Goal: Information Seeking & Learning: Learn about a topic

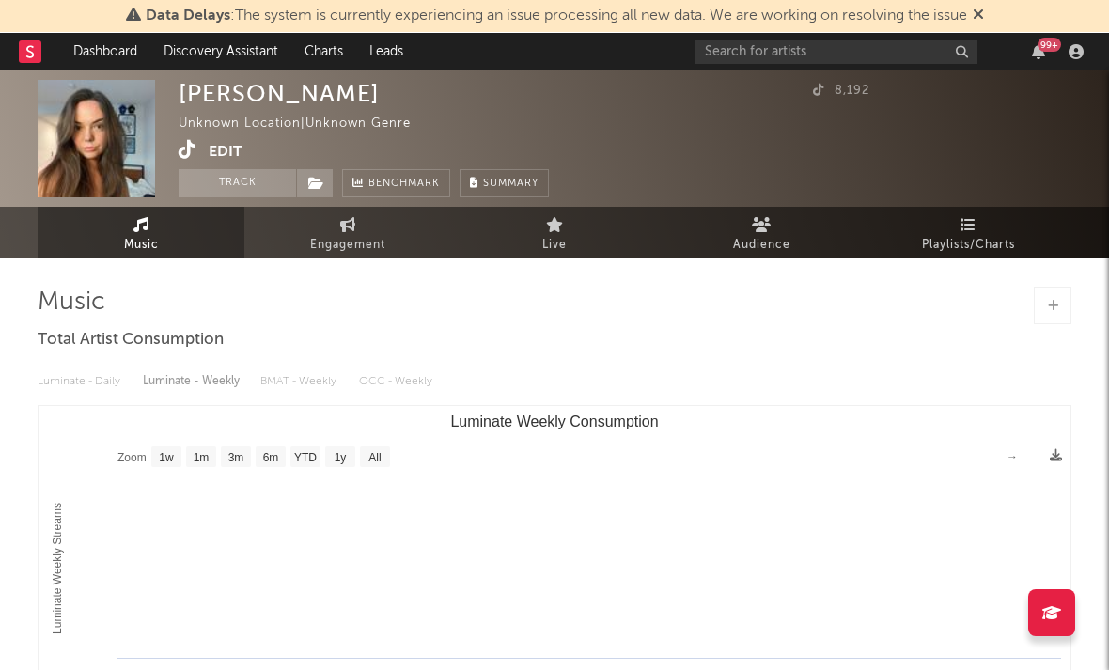
select select "1w"
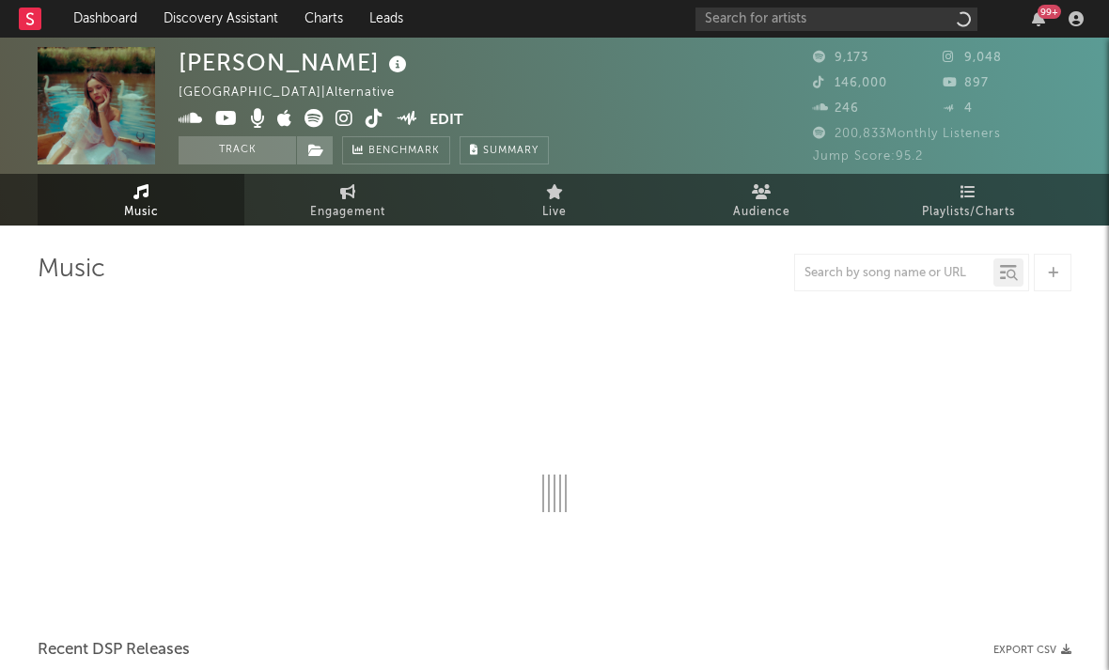
select select "1w"
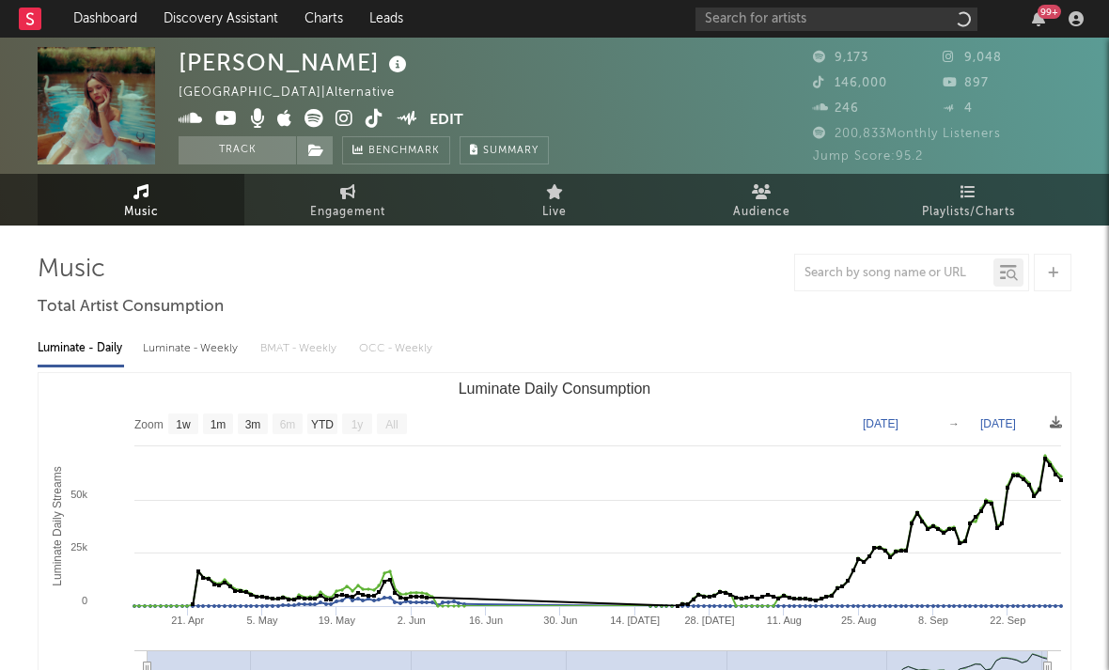
click at [341, 121] on icon at bounding box center [345, 118] width 18 height 19
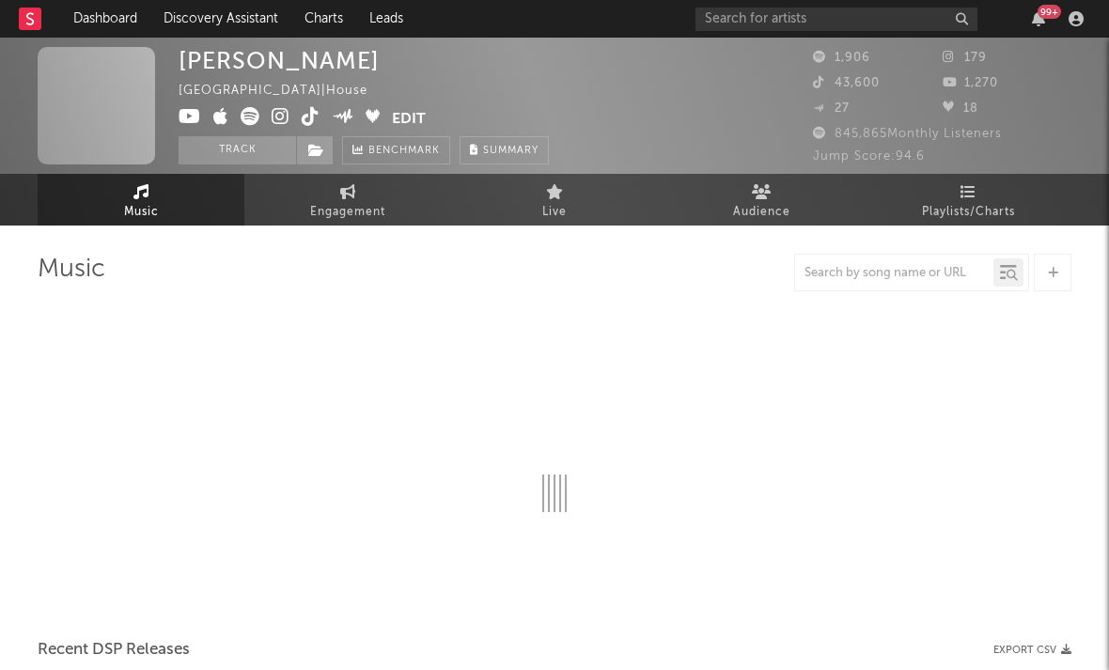
select select "1w"
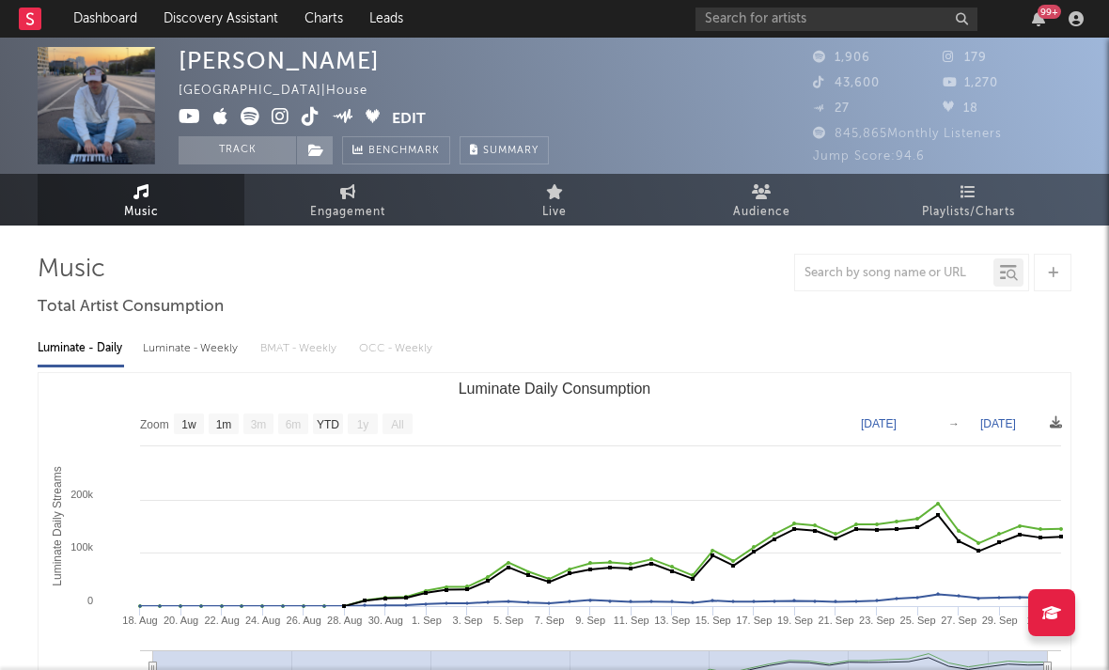
click at [280, 117] on icon at bounding box center [281, 116] width 18 height 19
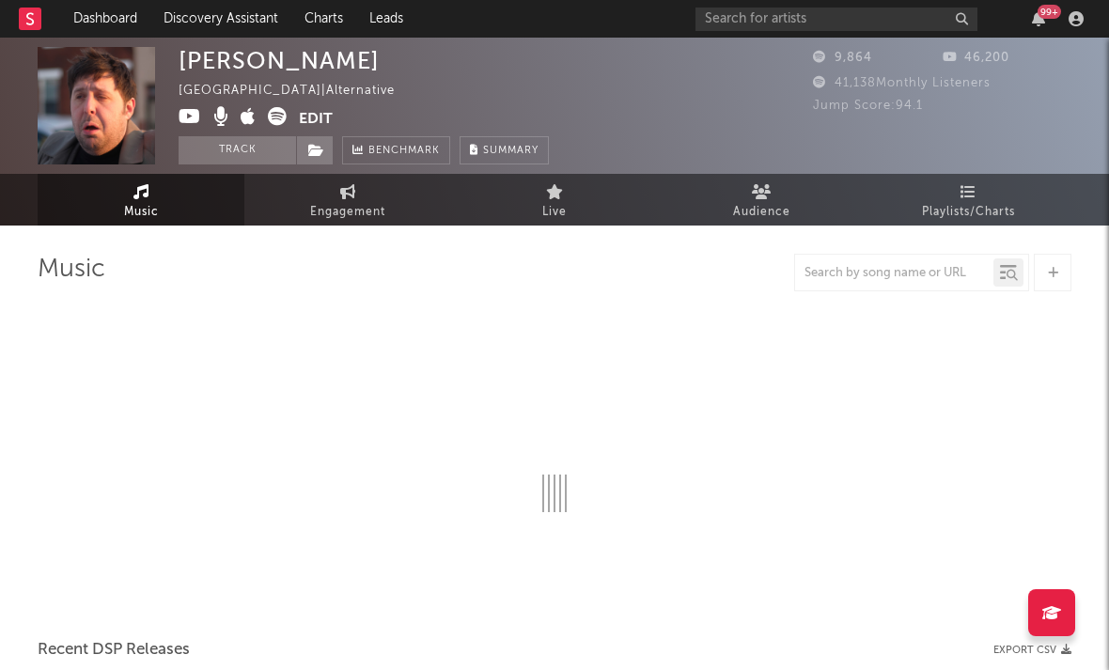
select select "1w"
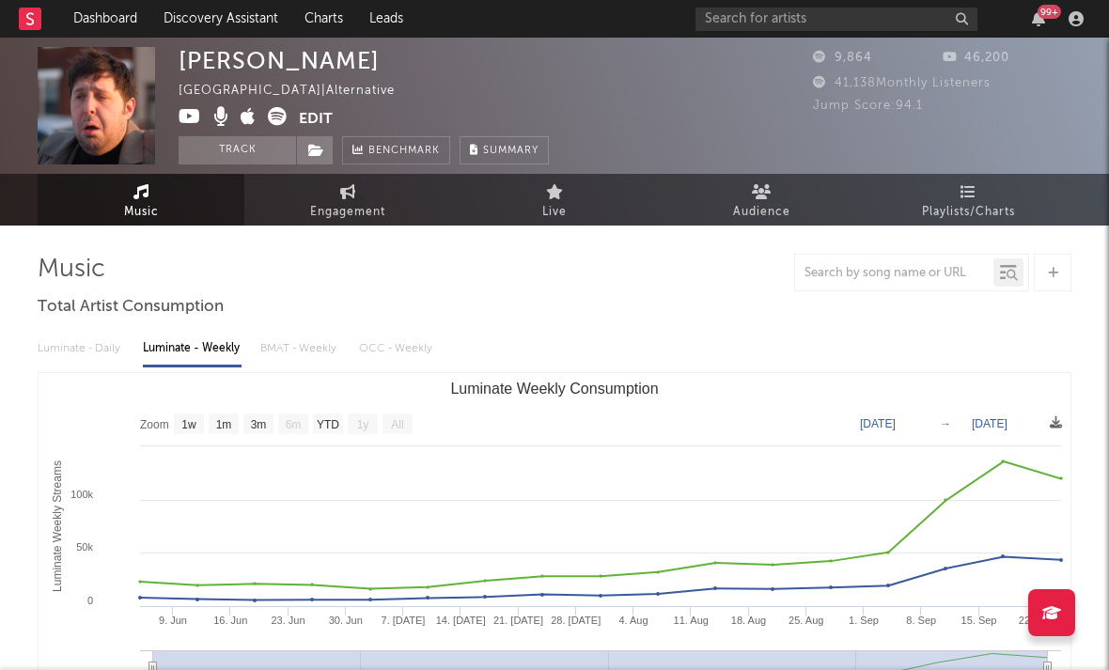
click at [249, 115] on icon at bounding box center [248, 116] width 15 height 19
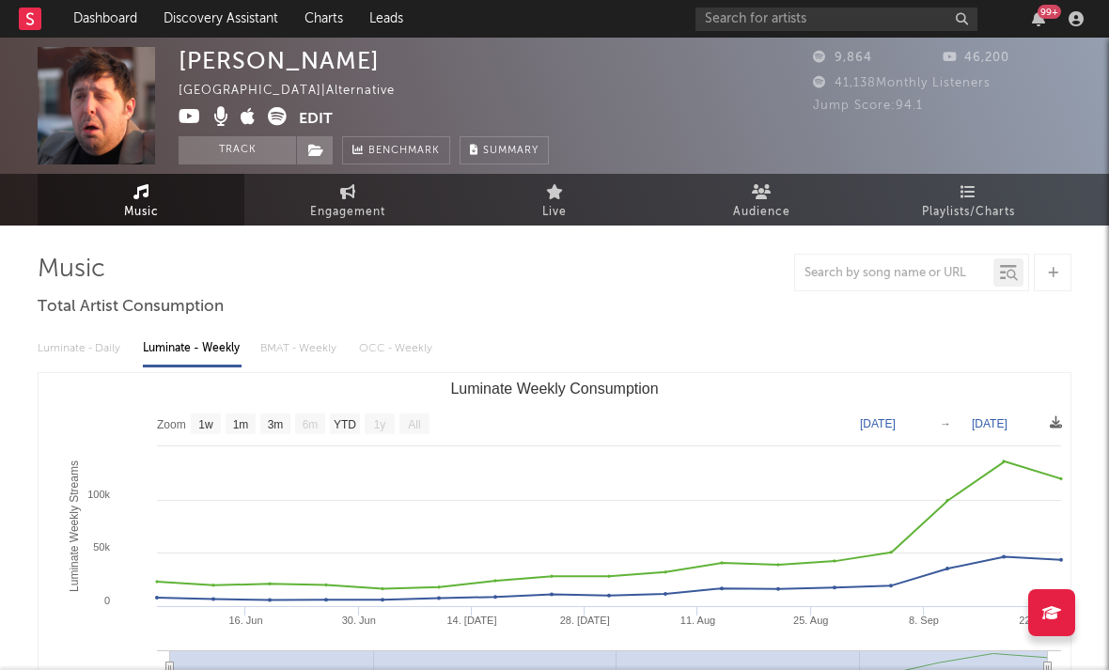
click at [198, 118] on icon at bounding box center [190, 116] width 23 height 19
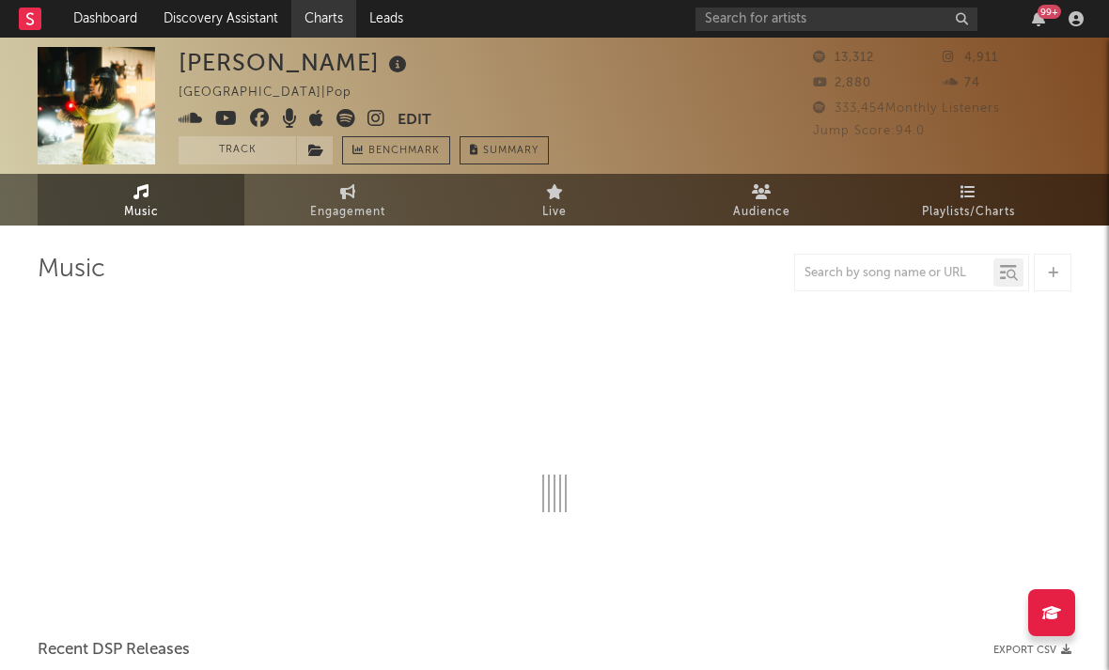
select select "6m"
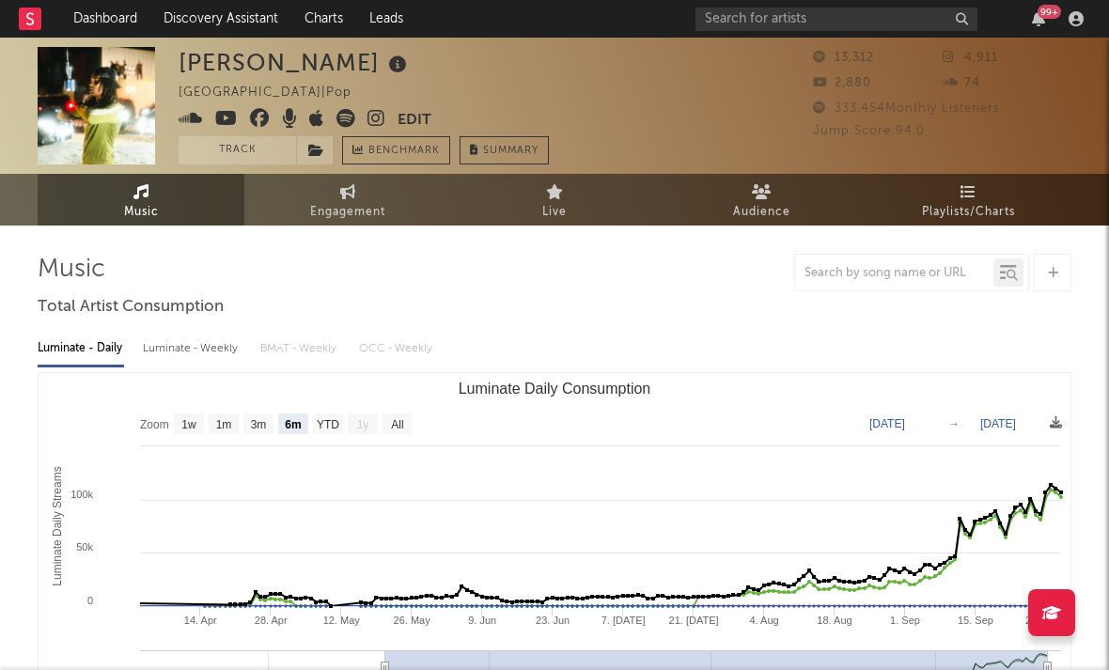
click at [374, 121] on icon at bounding box center [377, 118] width 18 height 19
click at [231, 123] on icon at bounding box center [226, 118] width 23 height 19
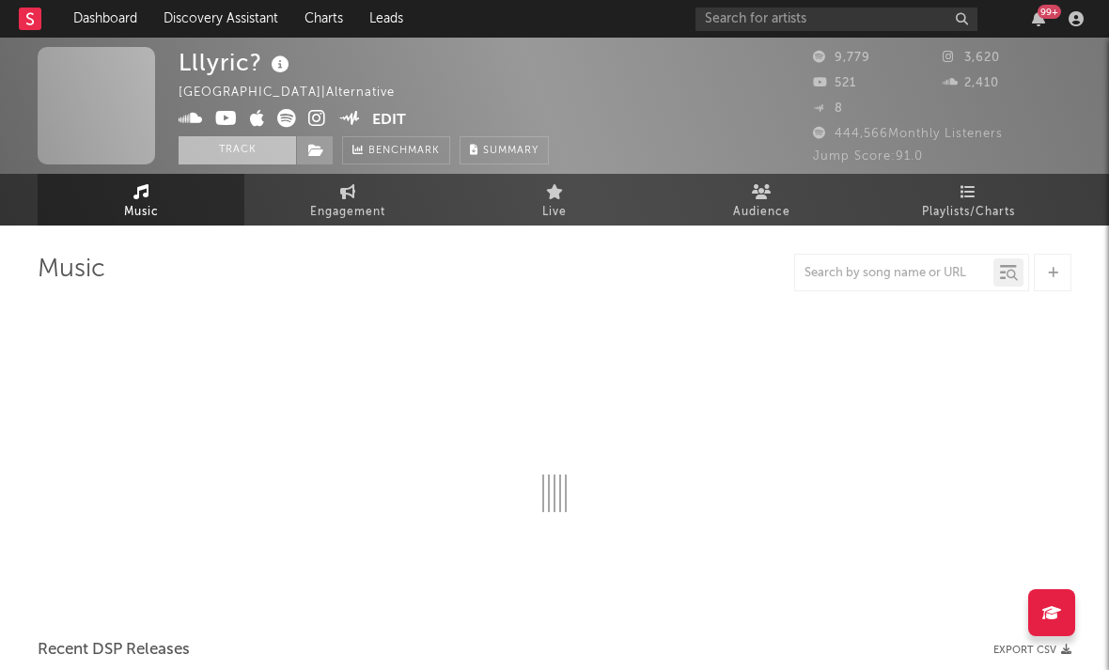
select select "6m"
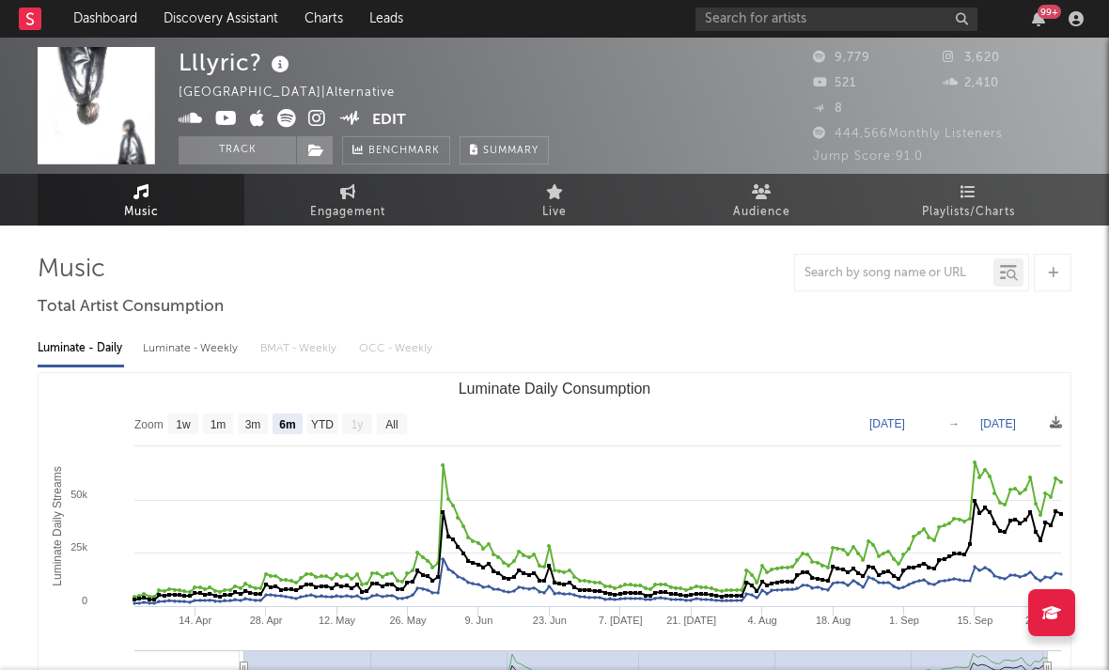
click at [322, 113] on icon at bounding box center [317, 118] width 18 height 19
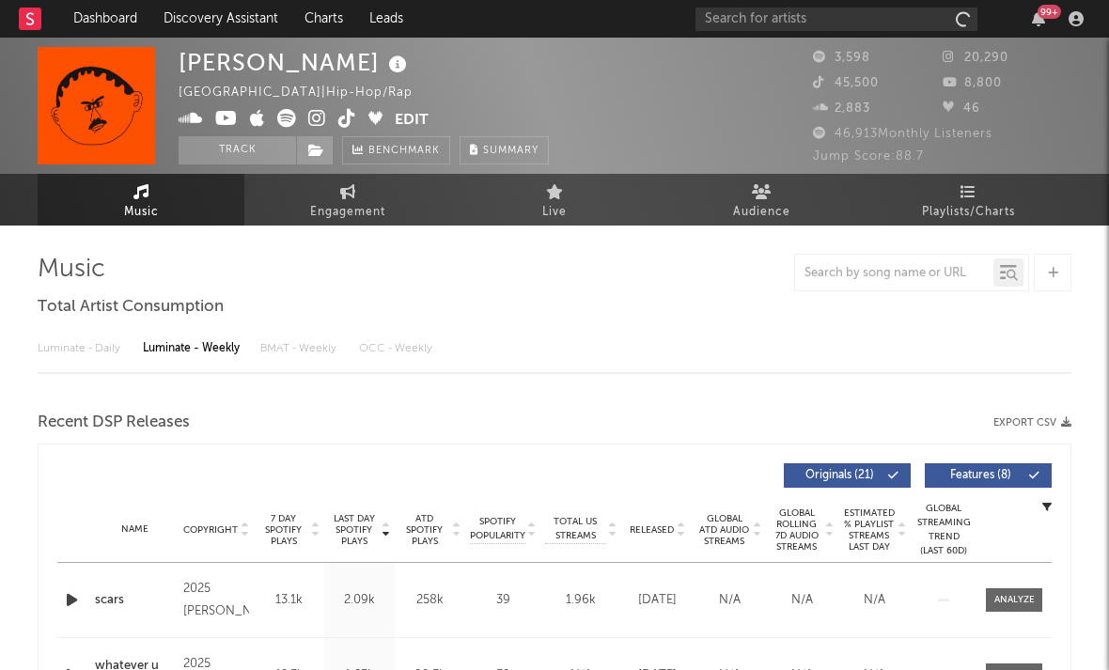
select select "6m"
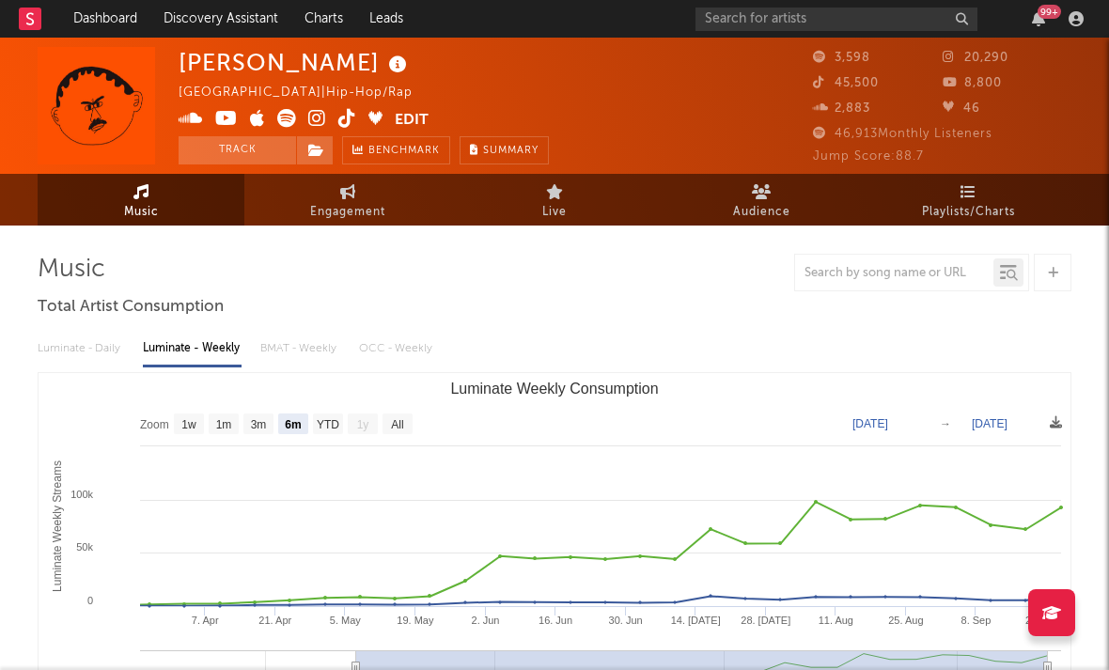
click at [313, 119] on icon at bounding box center [317, 118] width 18 height 19
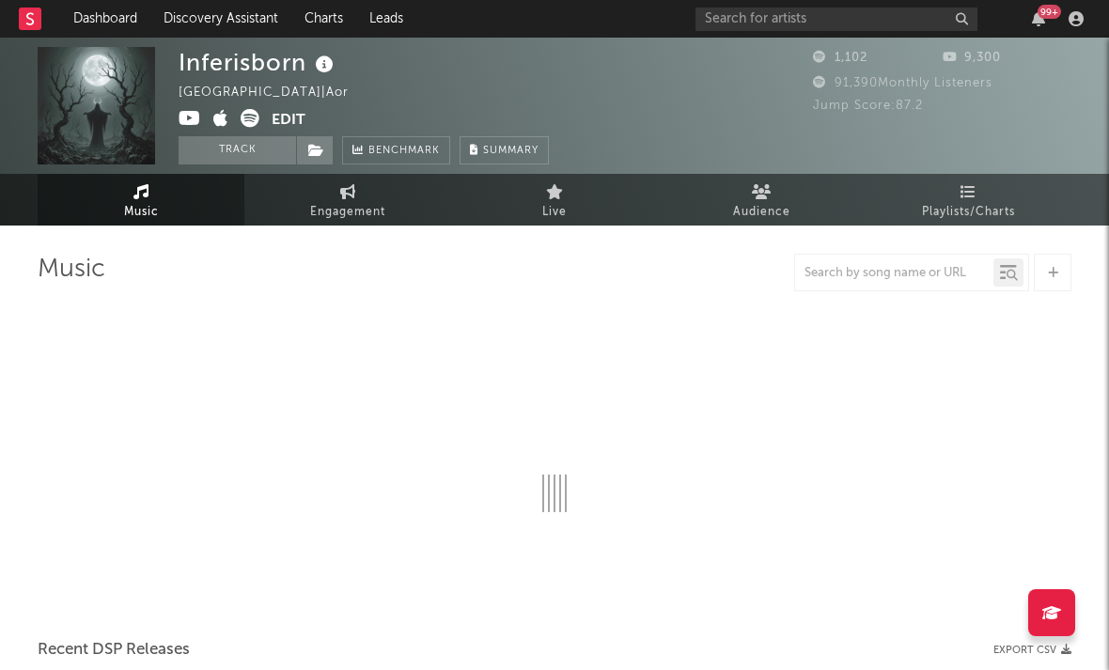
select select "1w"
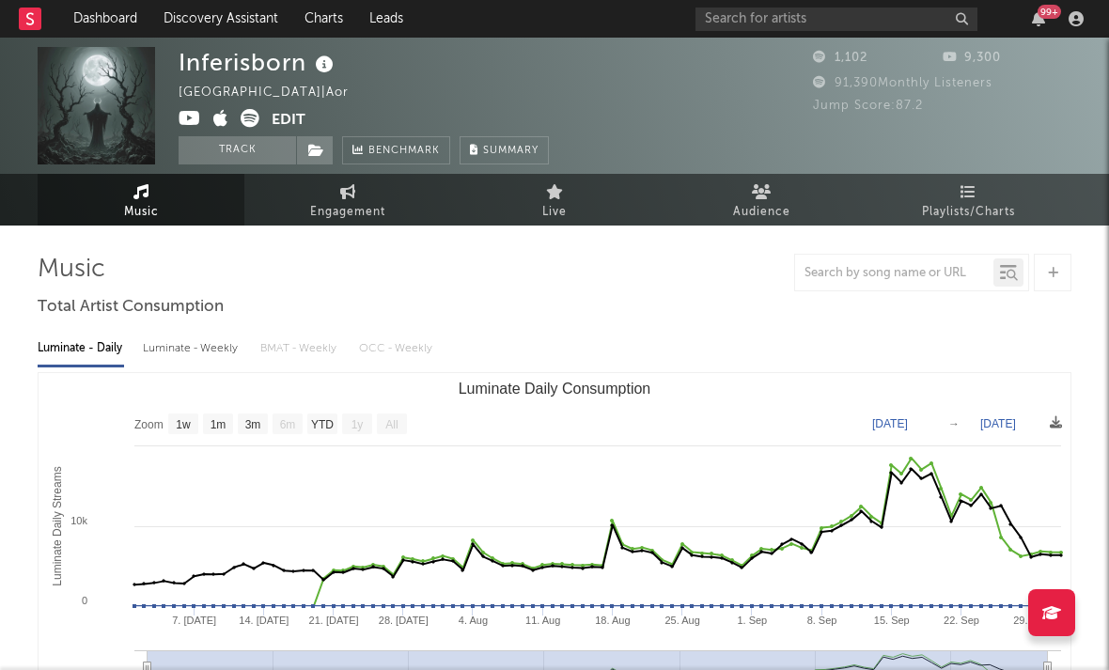
click at [226, 131] on span at bounding box center [225, 121] width 93 height 24
click at [224, 125] on icon at bounding box center [220, 118] width 15 height 19
click at [196, 119] on icon at bounding box center [190, 118] width 23 height 19
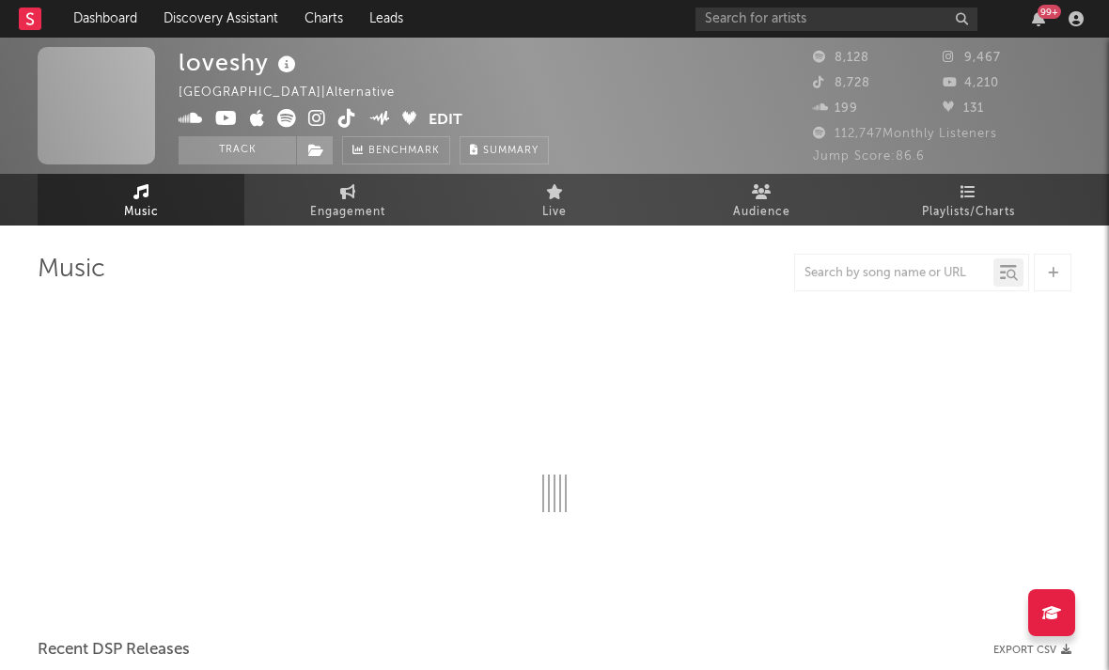
select select "6m"
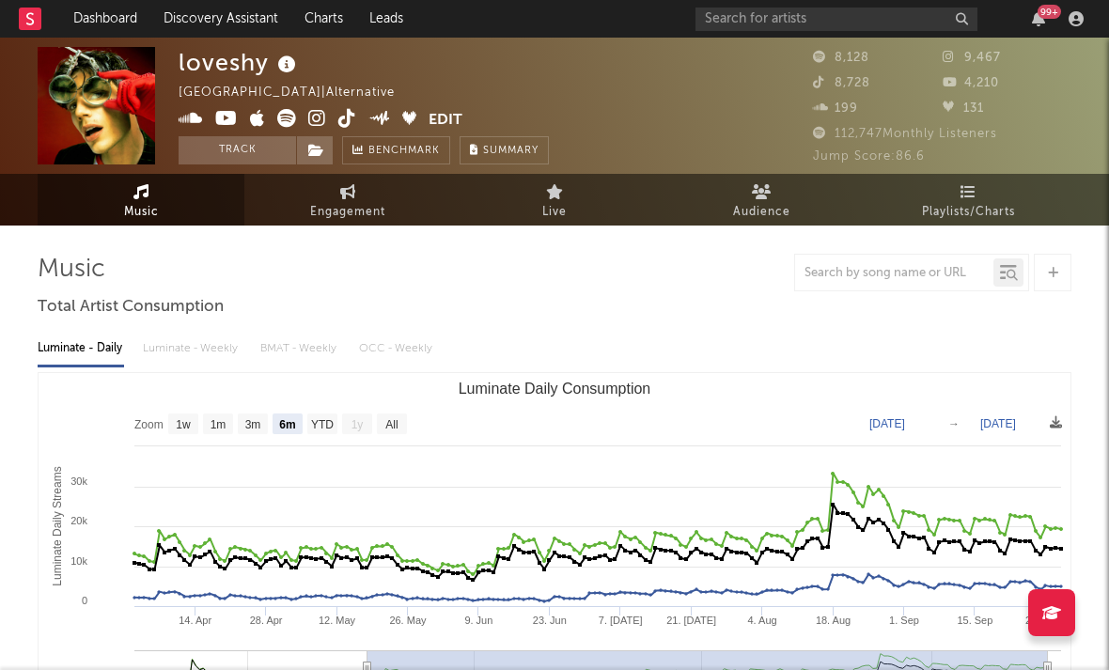
click at [320, 113] on icon at bounding box center [317, 118] width 18 height 19
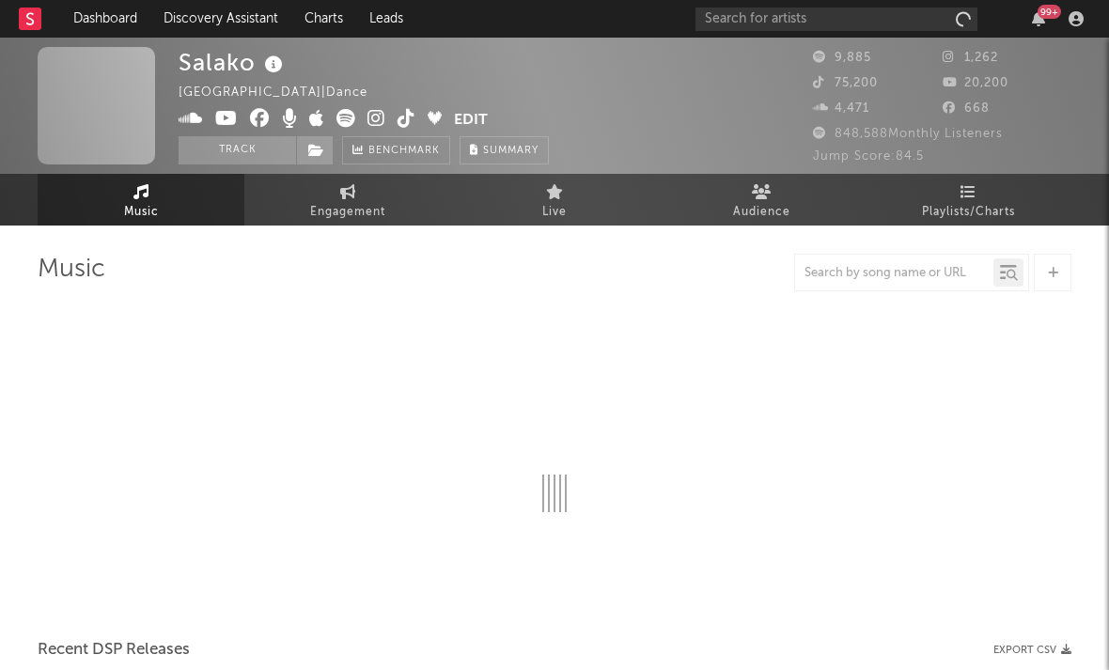
select select "6m"
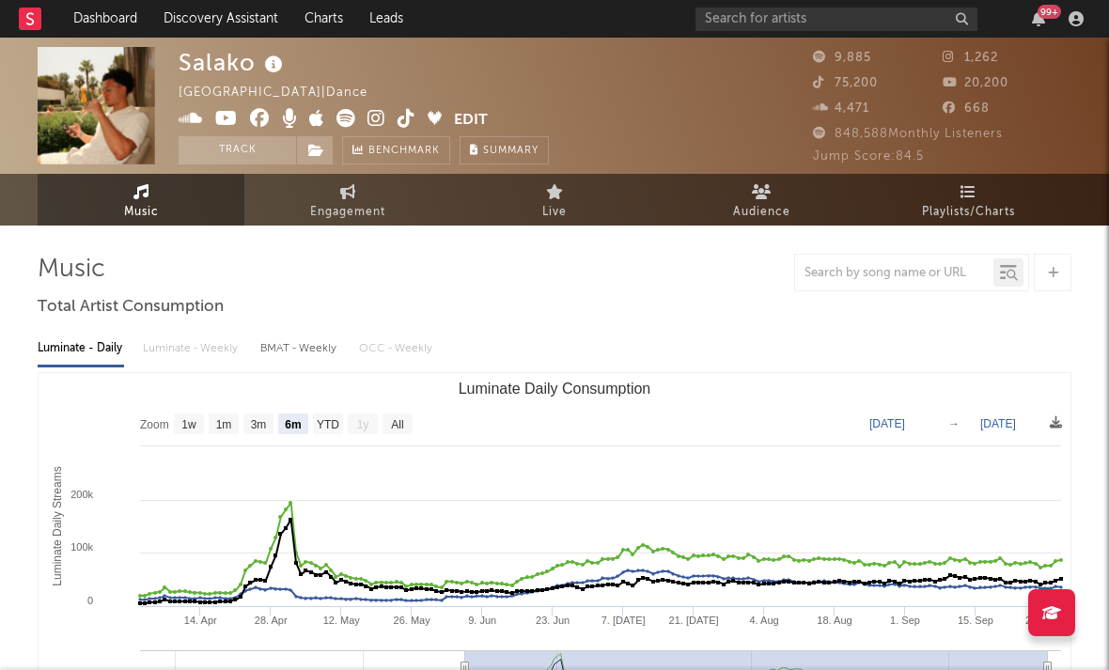
click at [372, 118] on icon at bounding box center [377, 118] width 18 height 19
click at [231, 109] on icon at bounding box center [226, 118] width 23 height 19
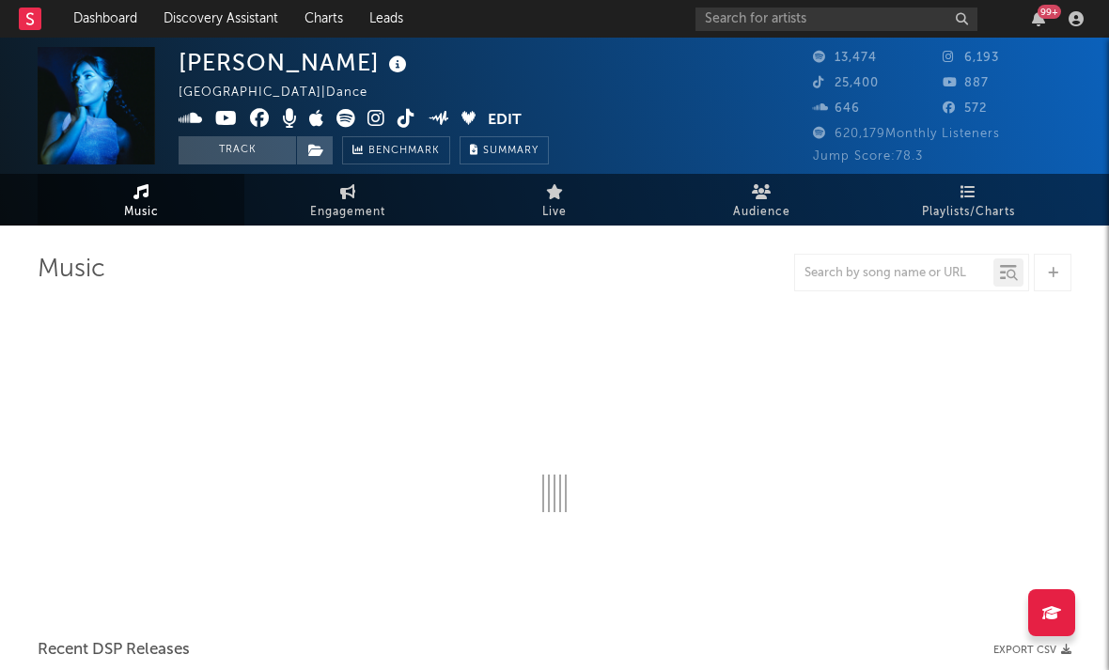
select select "6m"
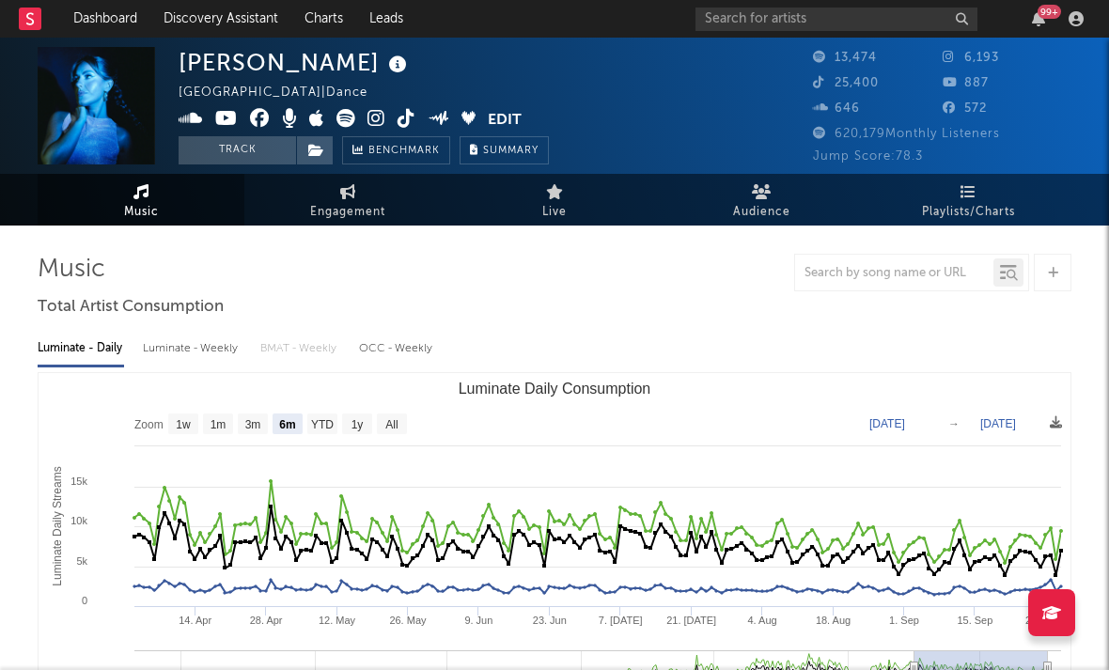
click at [376, 119] on icon at bounding box center [377, 118] width 18 height 19
click at [313, 107] on div "Liv [GEOGRAPHIC_DATA] | Dance Edit Track Benchmark Summary" at bounding box center [364, 106] width 370 height 118
click at [319, 125] on icon at bounding box center [316, 118] width 15 height 19
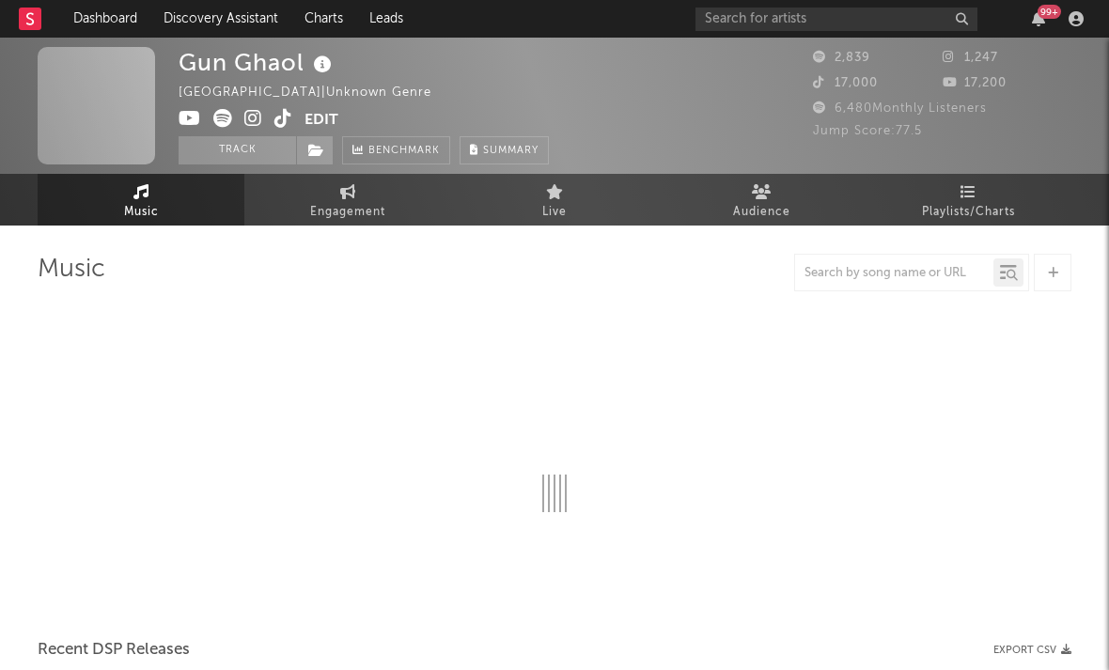
select select "1w"
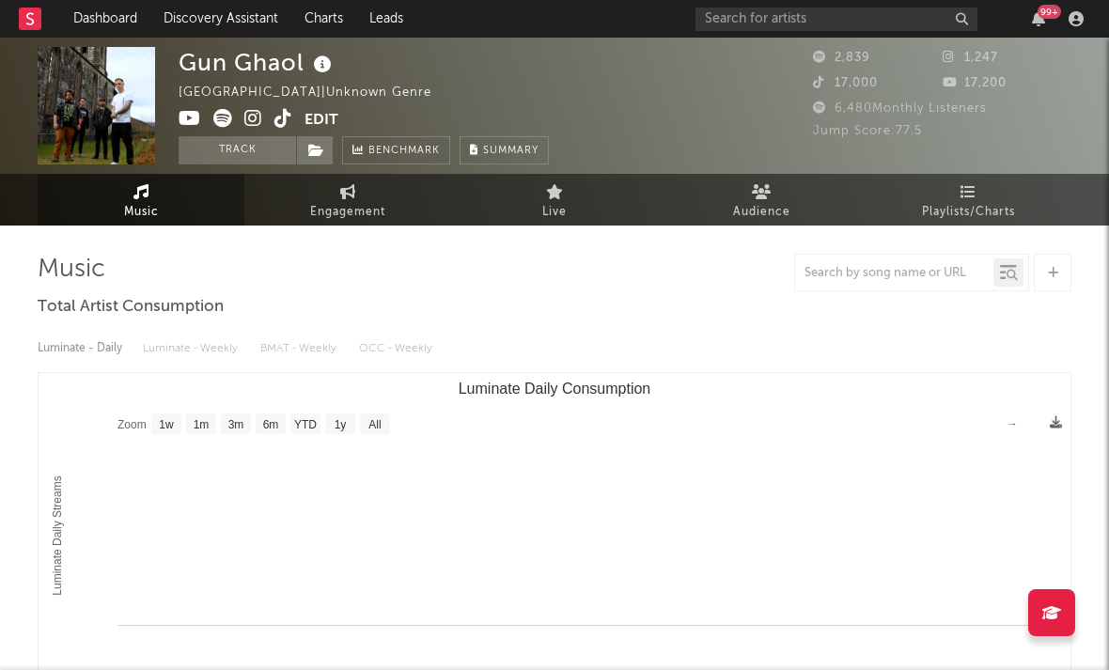
click at [250, 118] on icon at bounding box center [253, 118] width 18 height 19
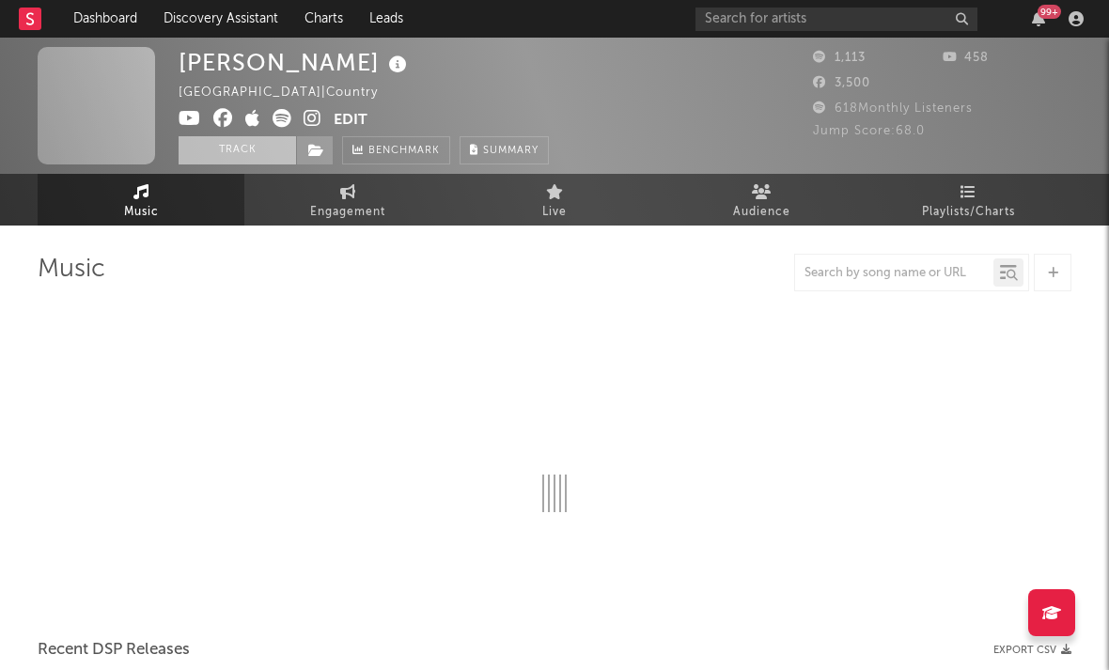
select select "1w"
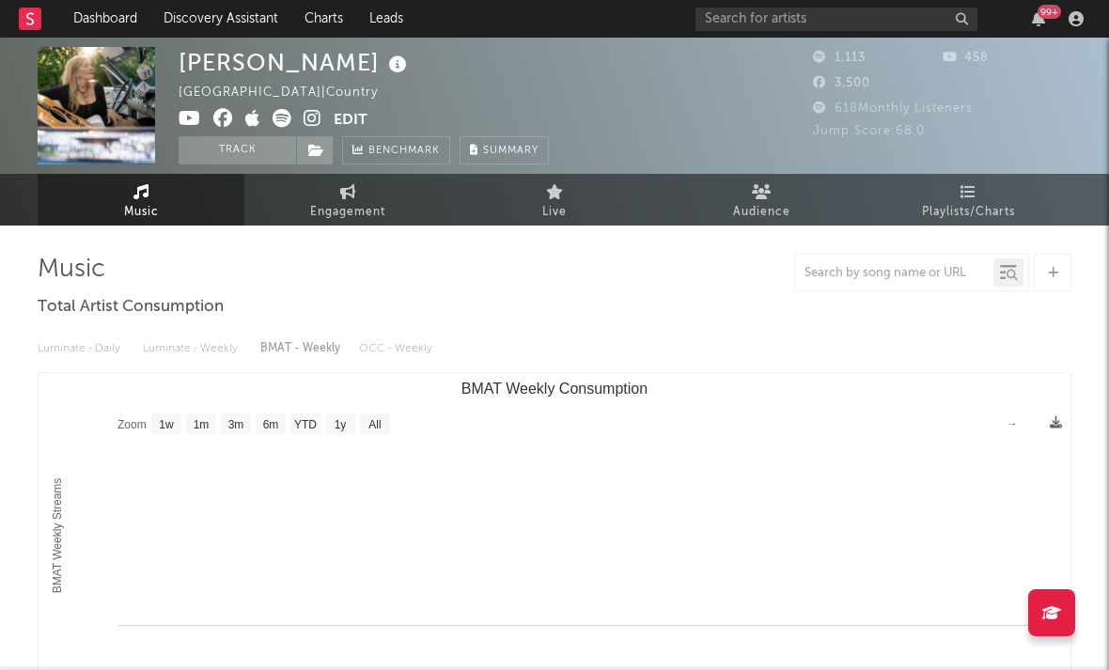
click at [308, 118] on icon at bounding box center [313, 118] width 18 height 19
click at [251, 120] on icon at bounding box center [252, 118] width 15 height 19
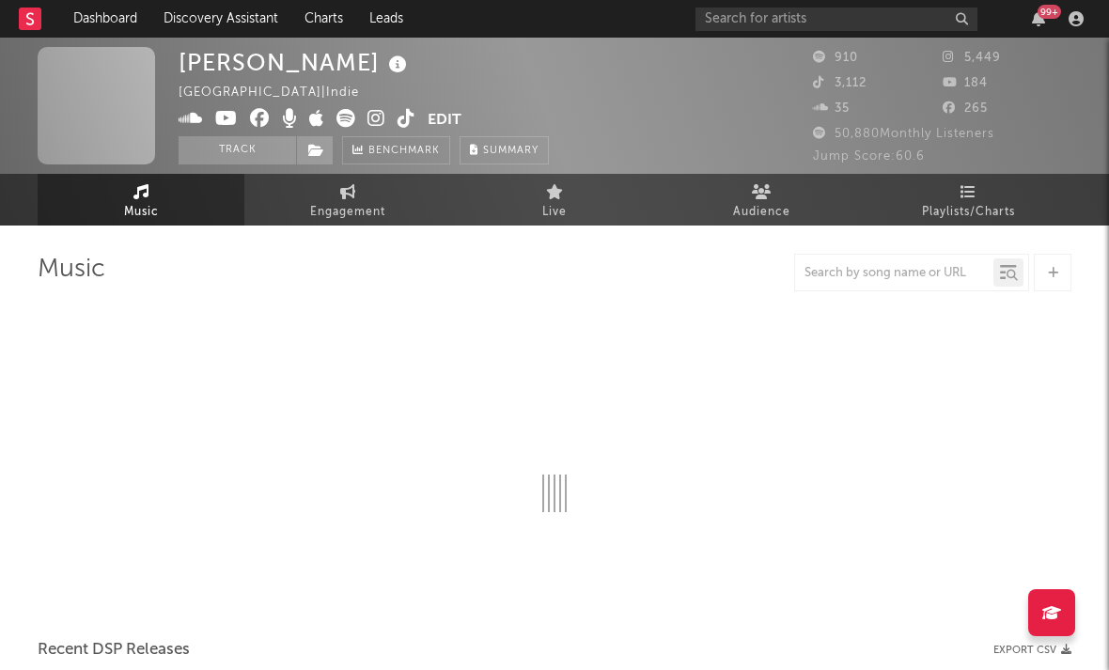
select select "1w"
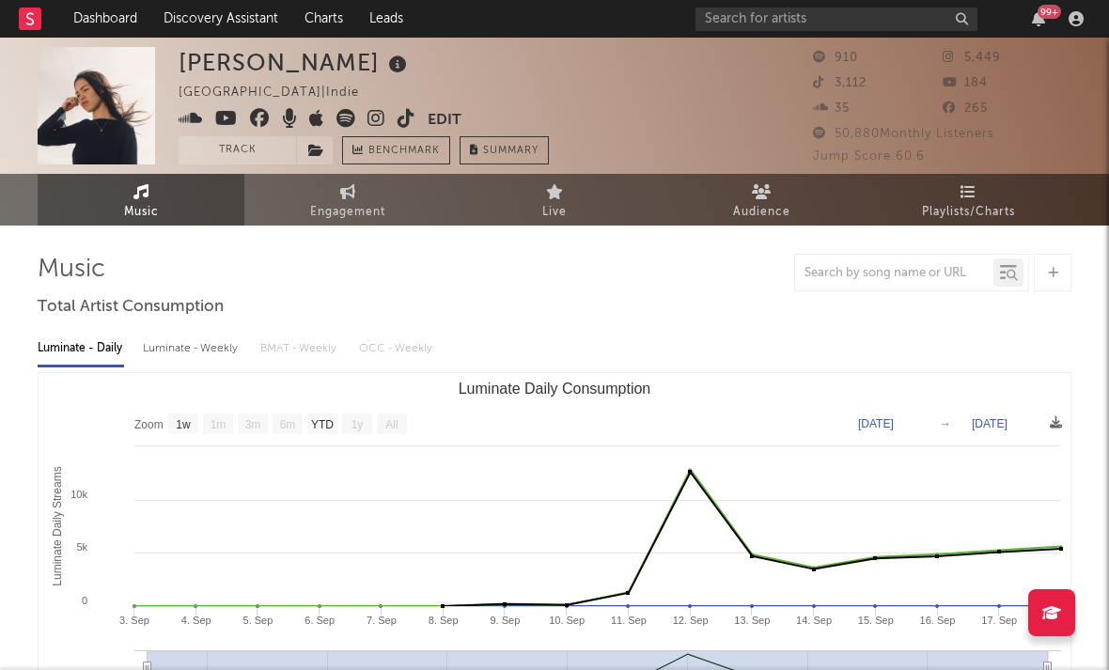
click at [375, 124] on icon at bounding box center [377, 118] width 18 height 19
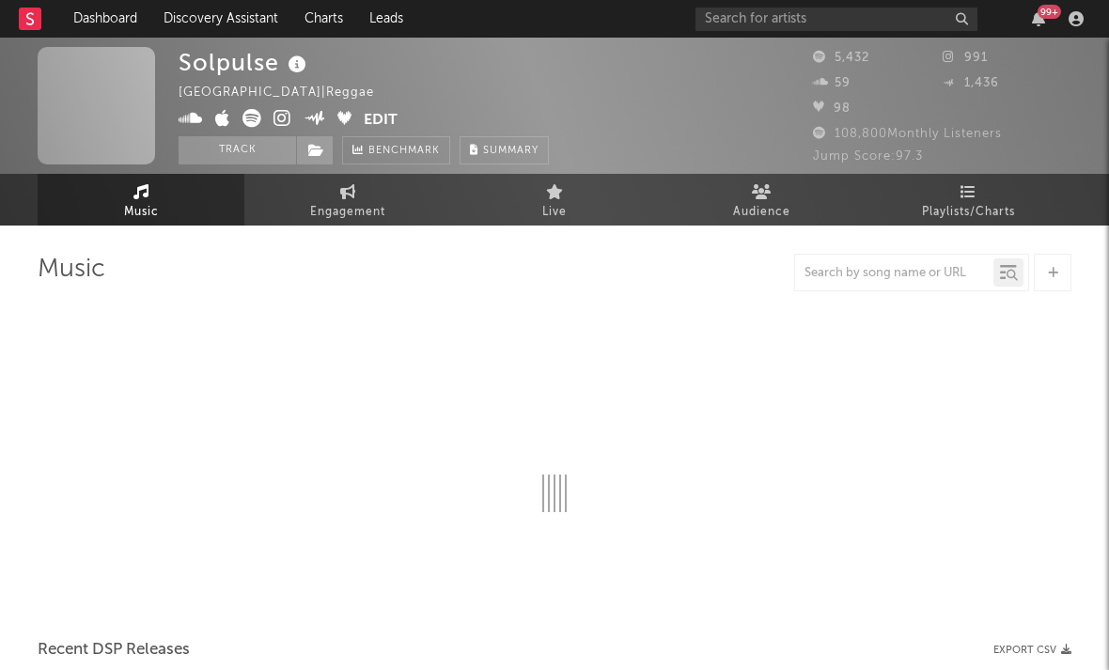
select select "1w"
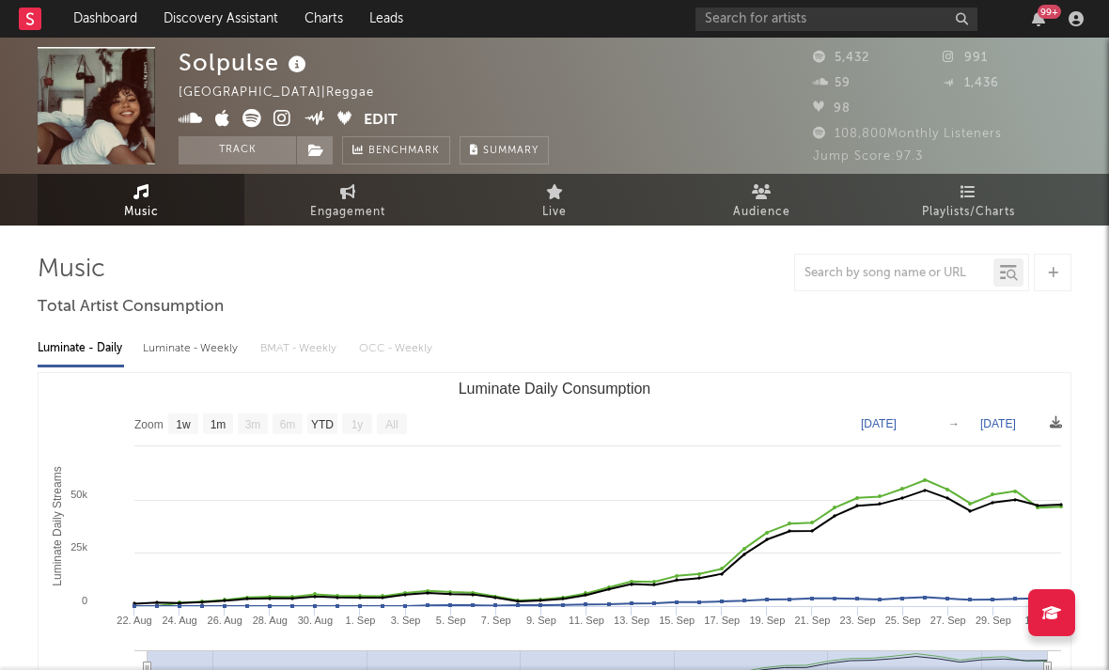
click at [280, 121] on icon at bounding box center [283, 118] width 18 height 19
click at [283, 120] on icon at bounding box center [283, 118] width 18 height 19
click at [284, 120] on icon at bounding box center [283, 118] width 18 height 19
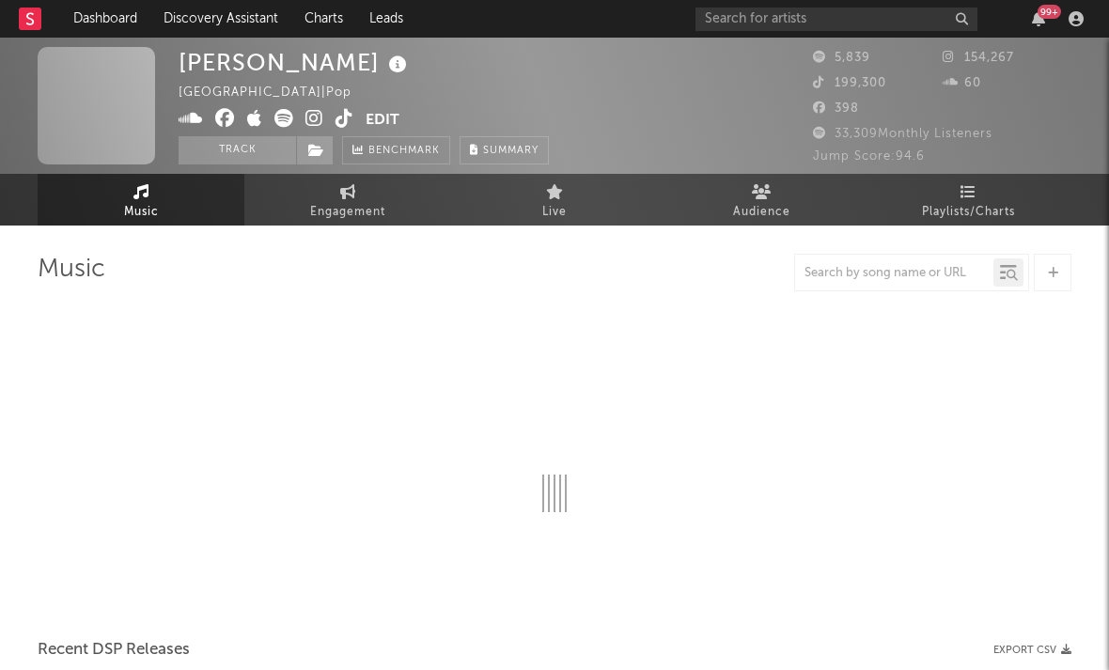
select select "1w"
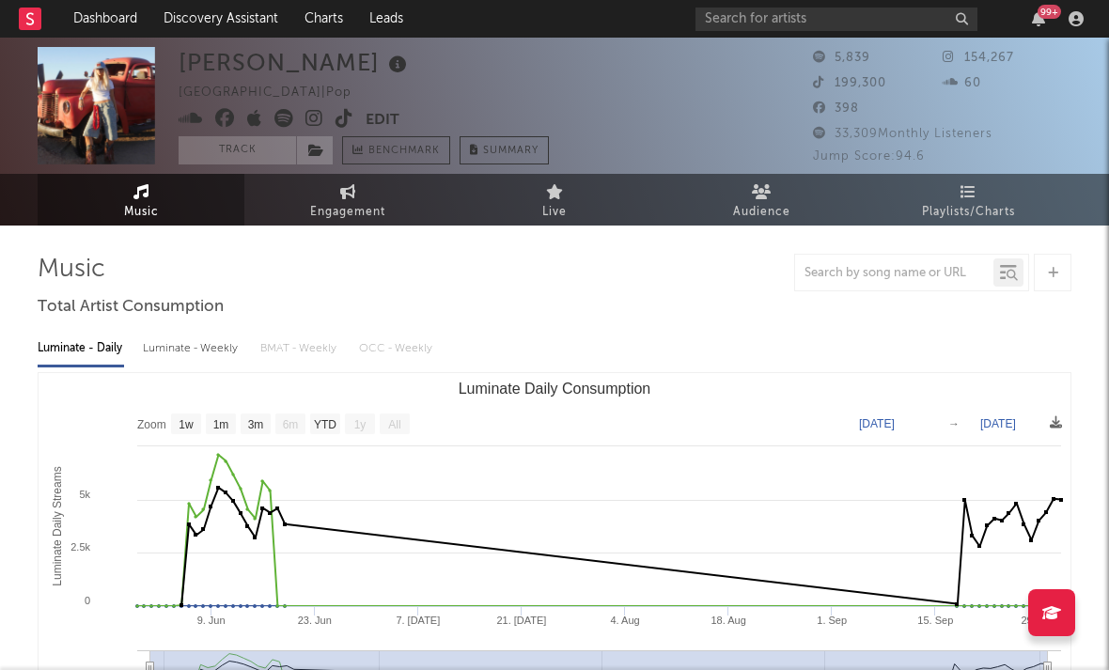
click at [315, 120] on icon at bounding box center [315, 118] width 18 height 19
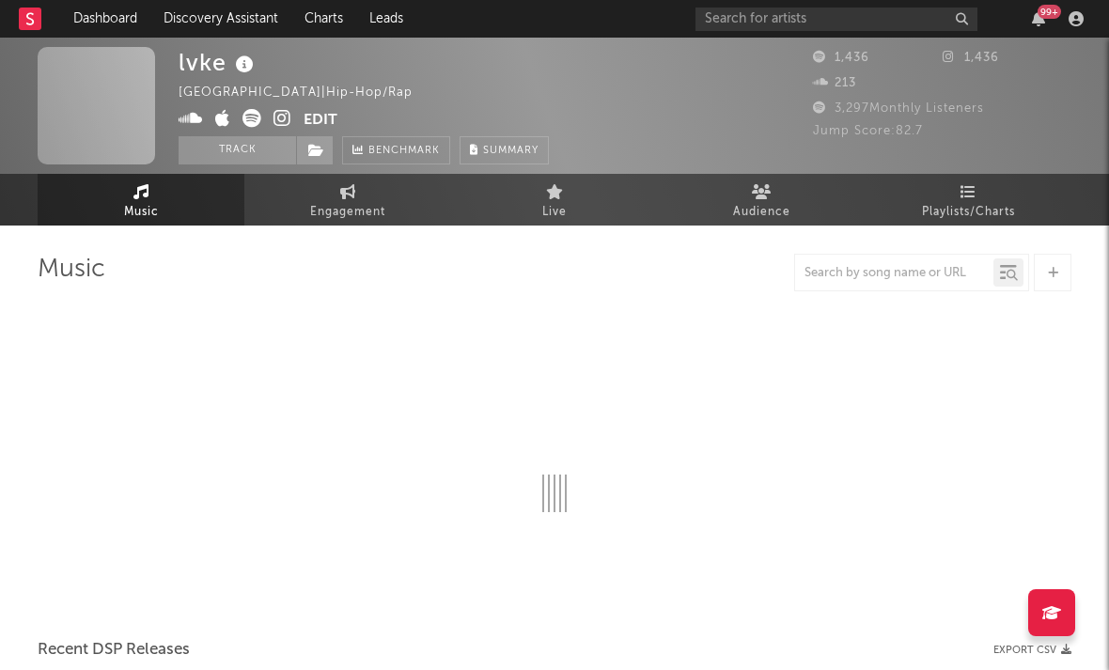
select select "1w"
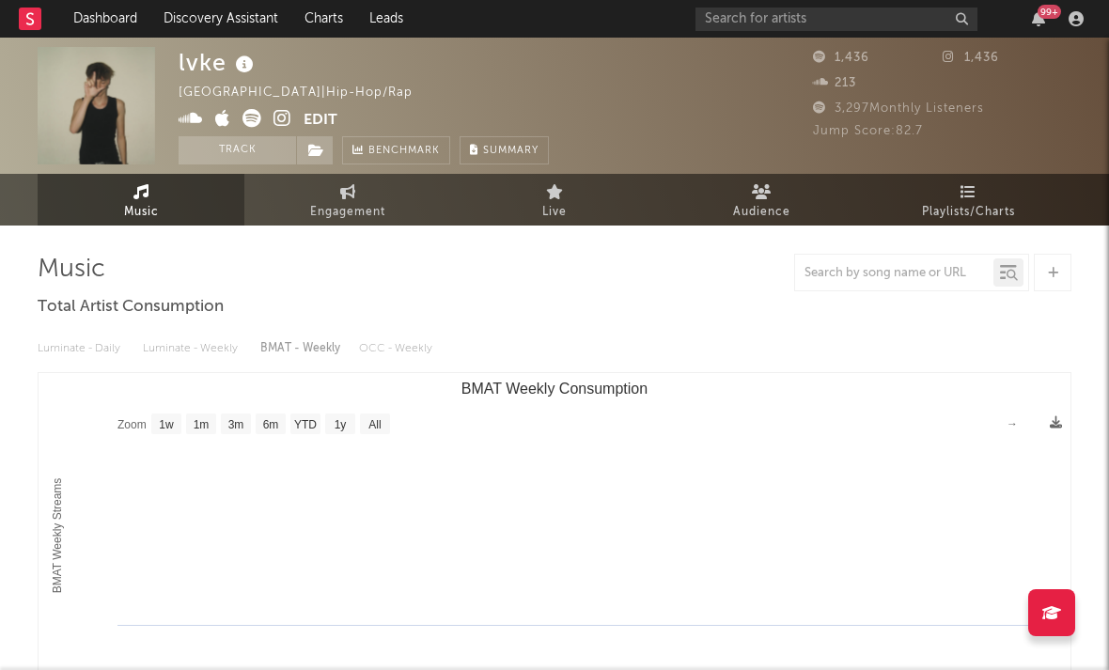
click at [283, 118] on icon at bounding box center [283, 118] width 18 height 19
click at [278, 118] on icon at bounding box center [283, 118] width 18 height 19
click at [232, 118] on span at bounding box center [241, 121] width 125 height 24
click at [227, 118] on icon at bounding box center [222, 118] width 15 height 19
click at [288, 122] on icon at bounding box center [283, 118] width 18 height 19
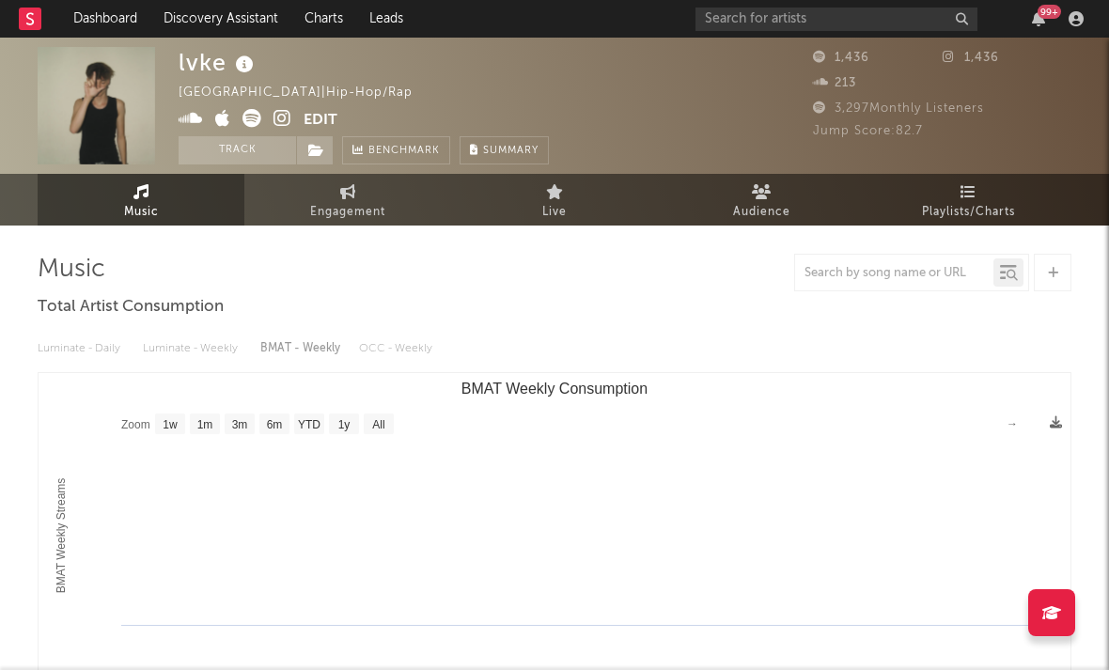
click at [186, 116] on icon at bounding box center [191, 118] width 24 height 19
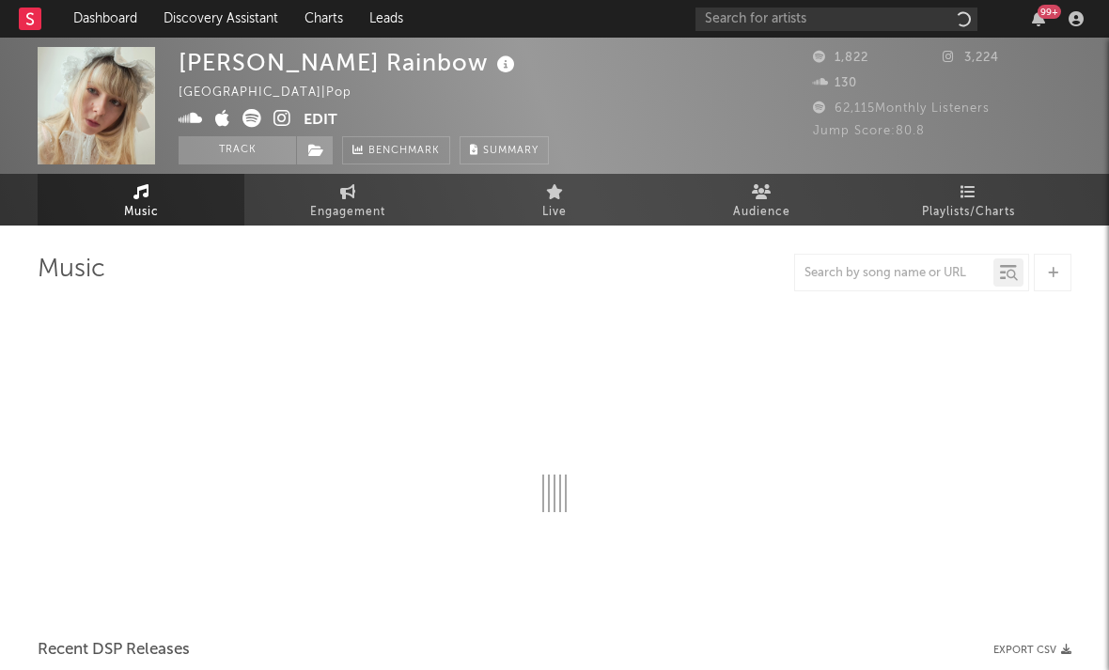
select select "1w"
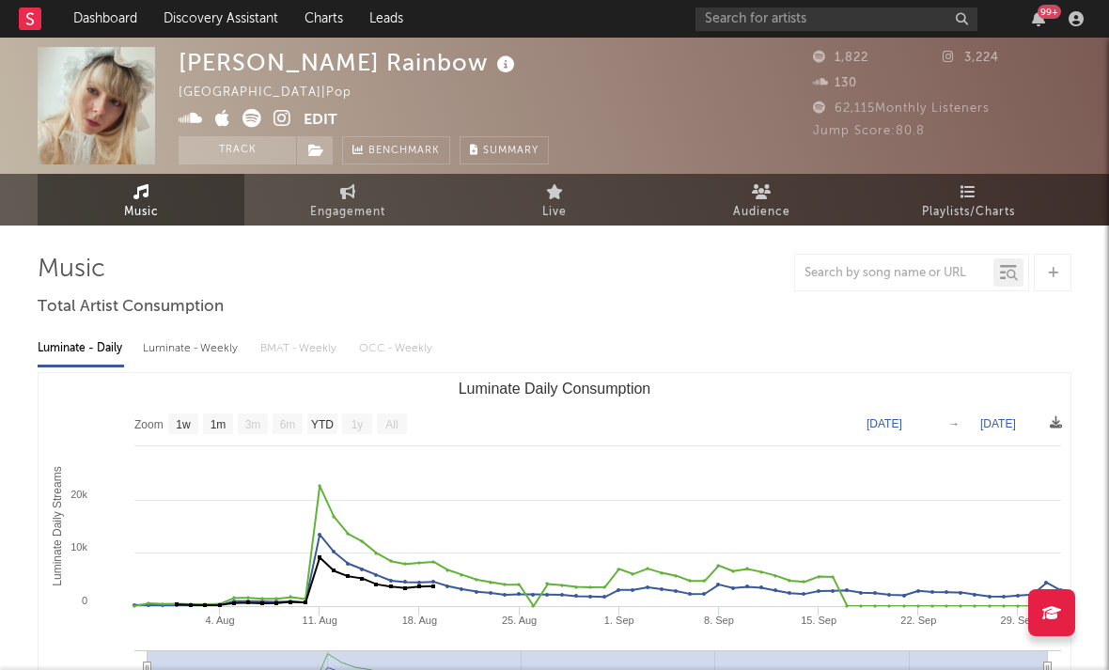
click at [285, 112] on icon at bounding box center [283, 118] width 18 height 19
drag, startPoint x: 285, startPoint y: 112, endPoint x: 228, endPoint y: 114, distance: 56.4
click at [231, 117] on span at bounding box center [241, 121] width 125 height 24
click at [228, 114] on icon at bounding box center [222, 118] width 15 height 19
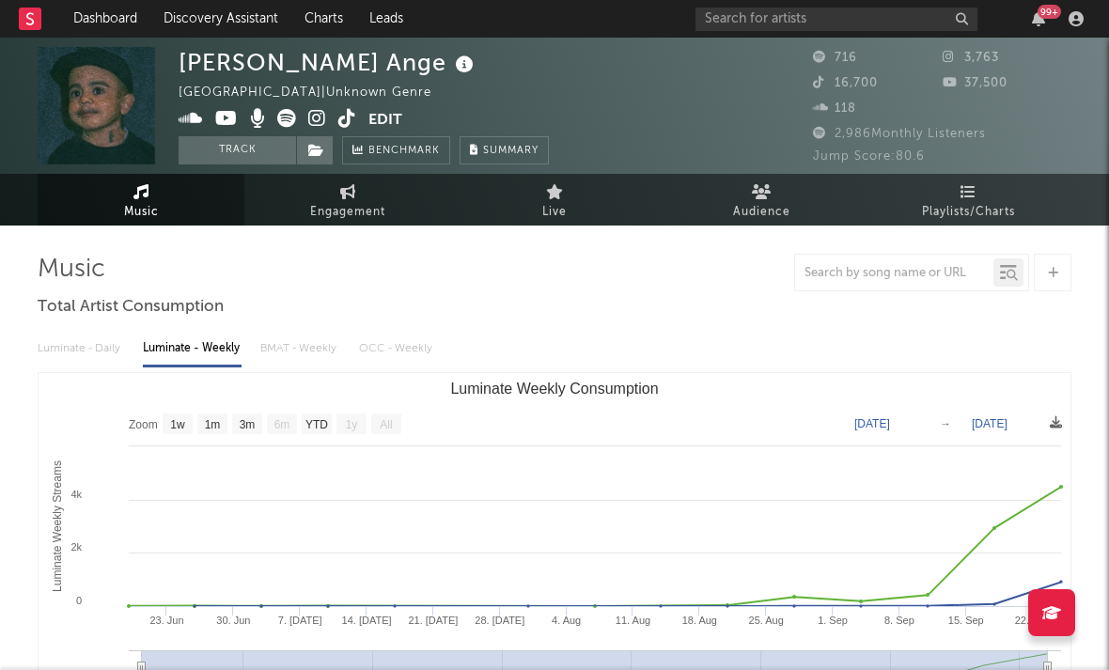
select select "1w"
click at [313, 118] on icon at bounding box center [317, 118] width 18 height 19
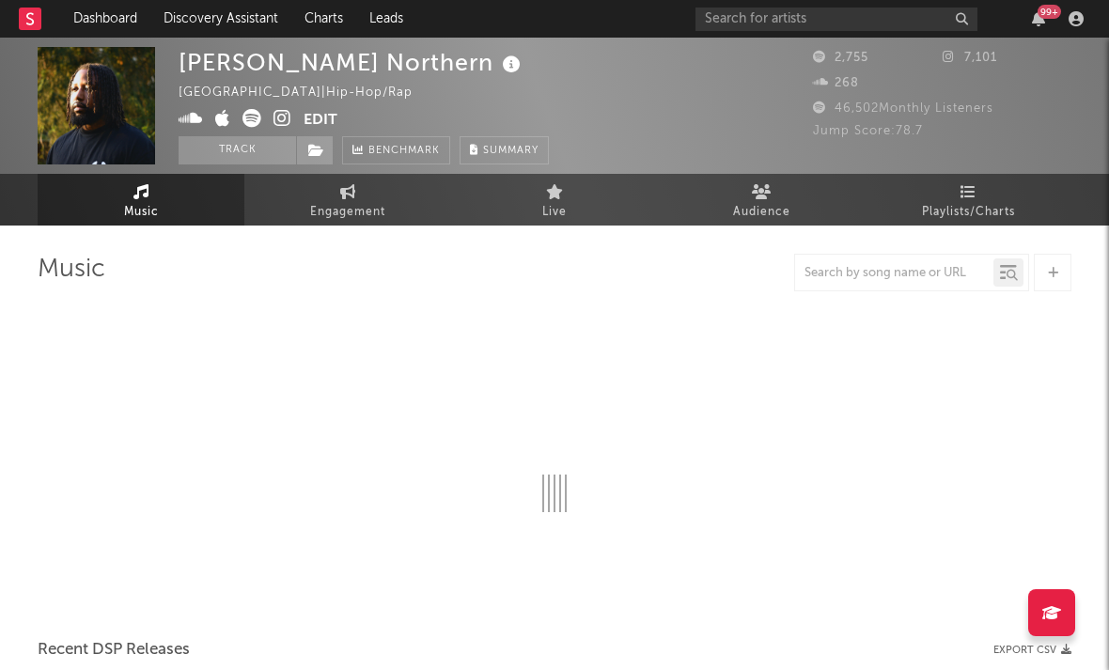
select select "6m"
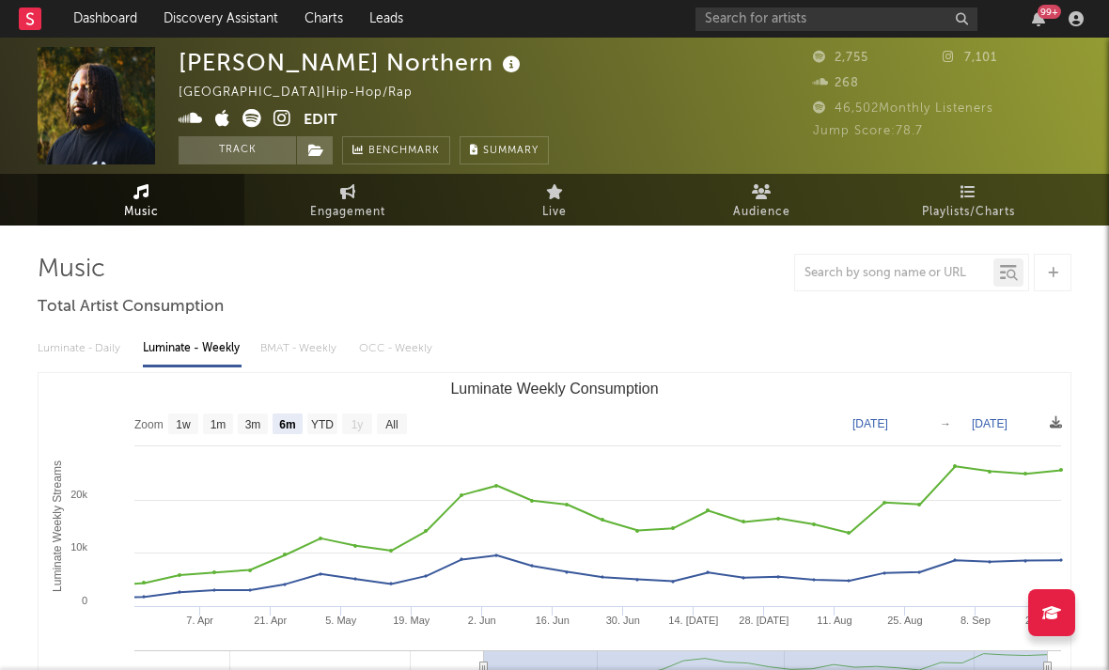
click at [277, 118] on icon at bounding box center [283, 118] width 18 height 19
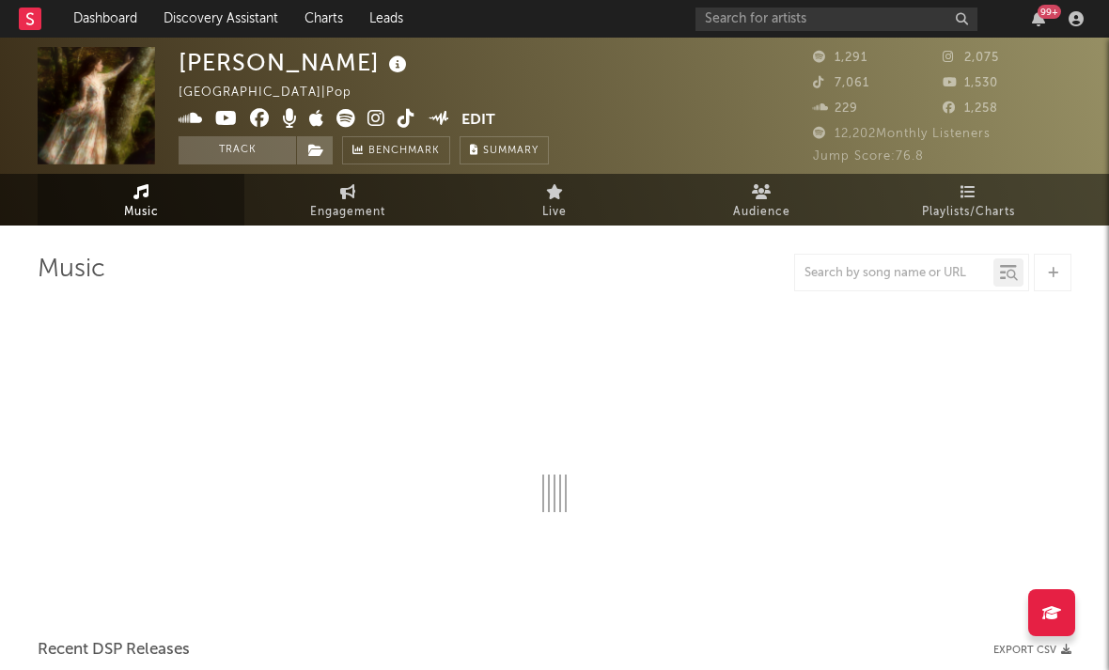
select select "6m"
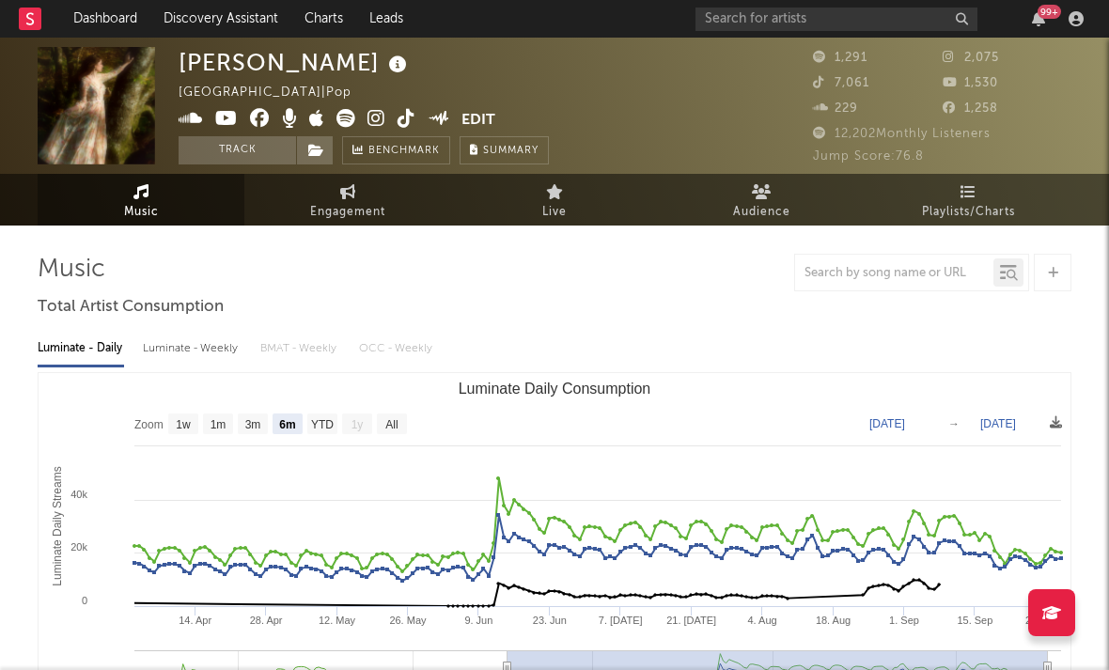
click at [369, 113] on icon at bounding box center [377, 118] width 18 height 19
click at [320, 123] on icon at bounding box center [316, 118] width 15 height 19
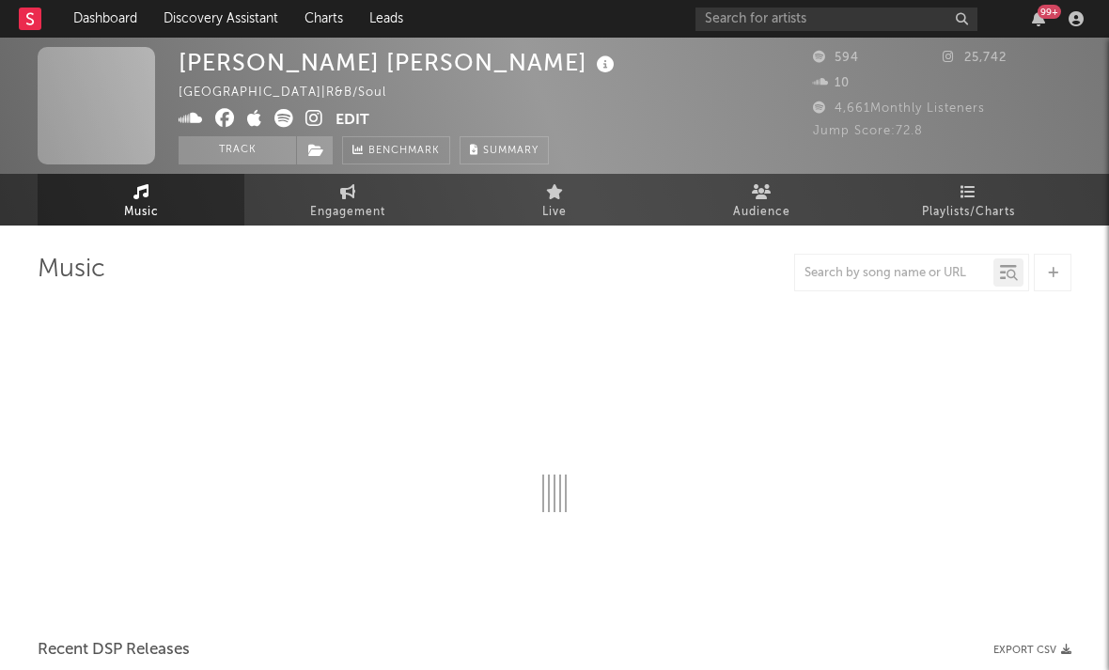
select select "1w"
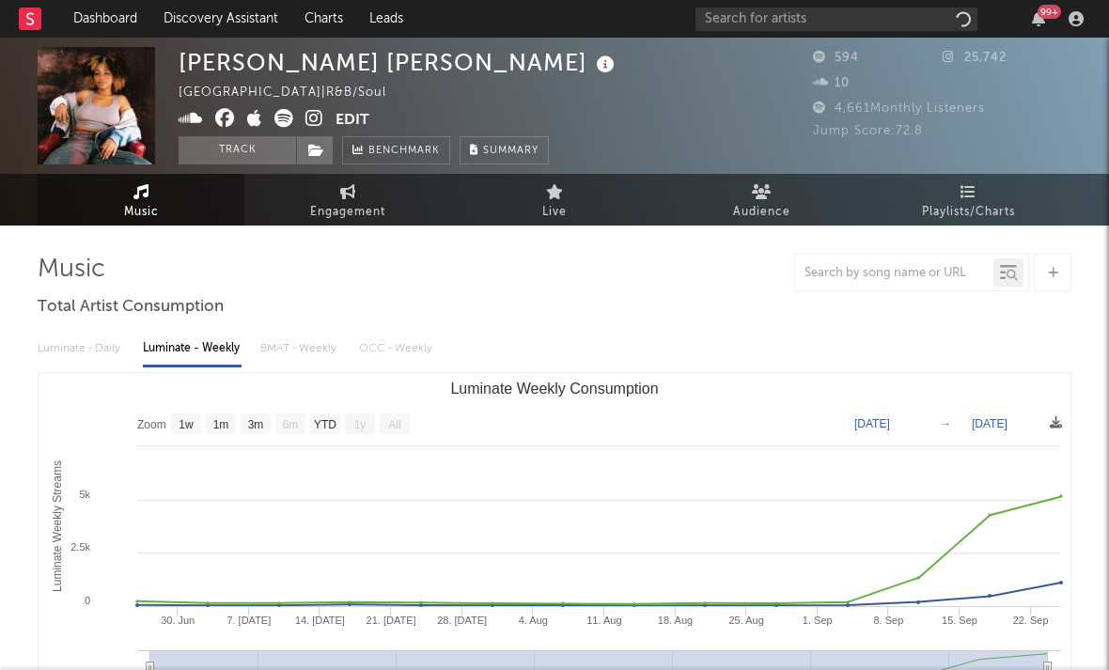
click at [324, 126] on span at bounding box center [257, 121] width 157 height 24
click at [320, 123] on icon at bounding box center [315, 118] width 18 height 19
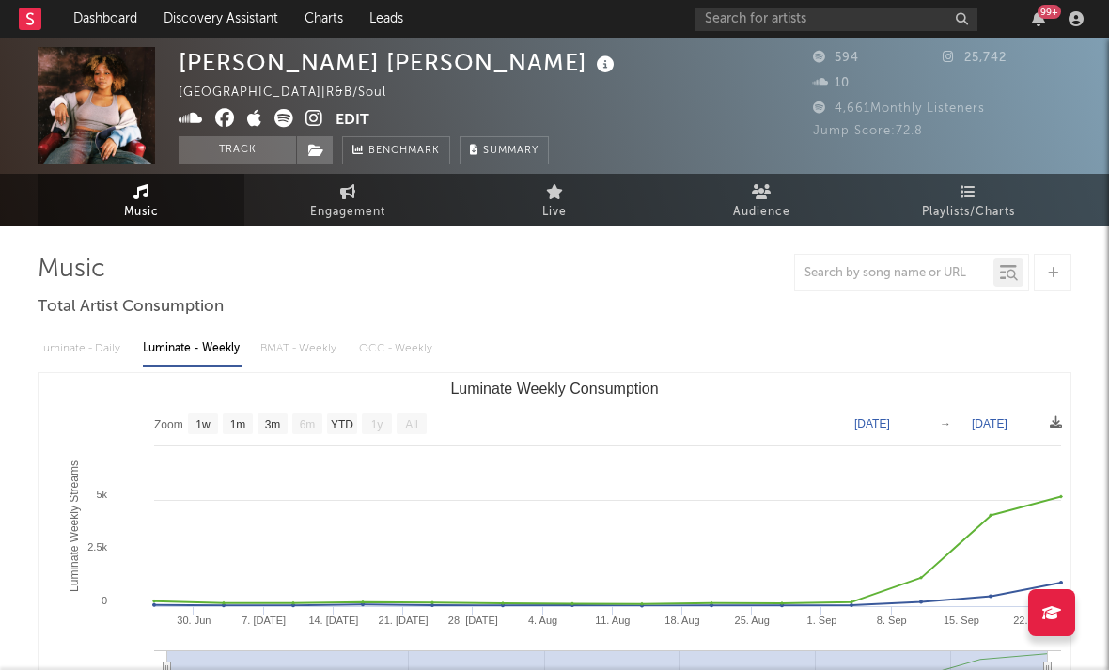
click at [252, 115] on icon at bounding box center [254, 118] width 15 height 19
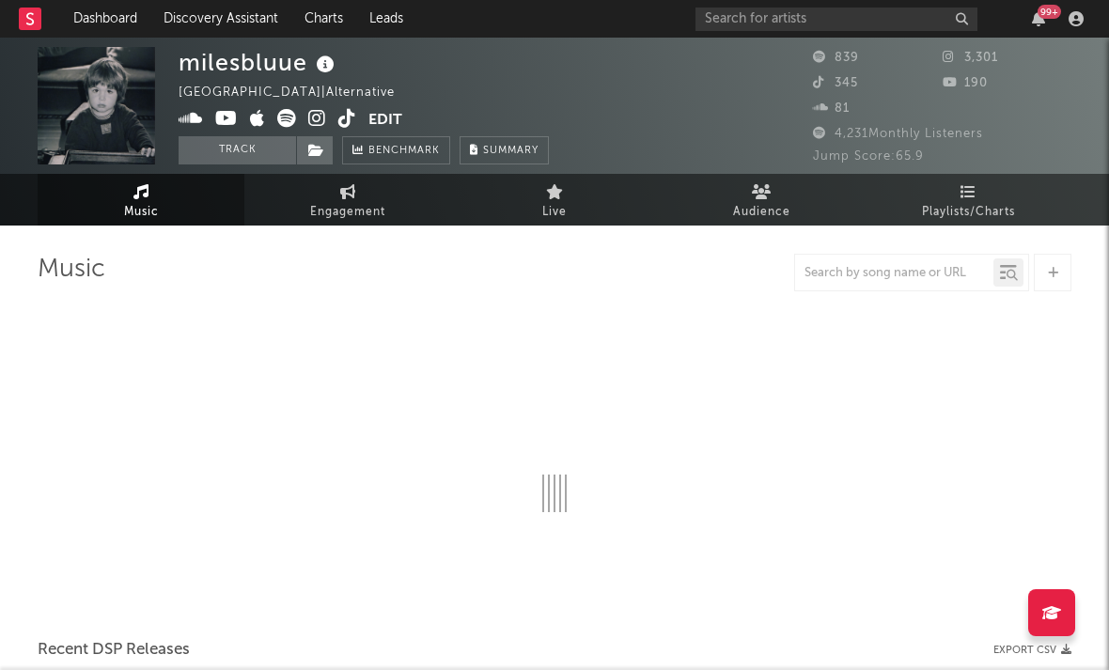
click at [318, 124] on icon at bounding box center [317, 118] width 18 height 19
click at [254, 126] on icon at bounding box center [257, 118] width 15 height 19
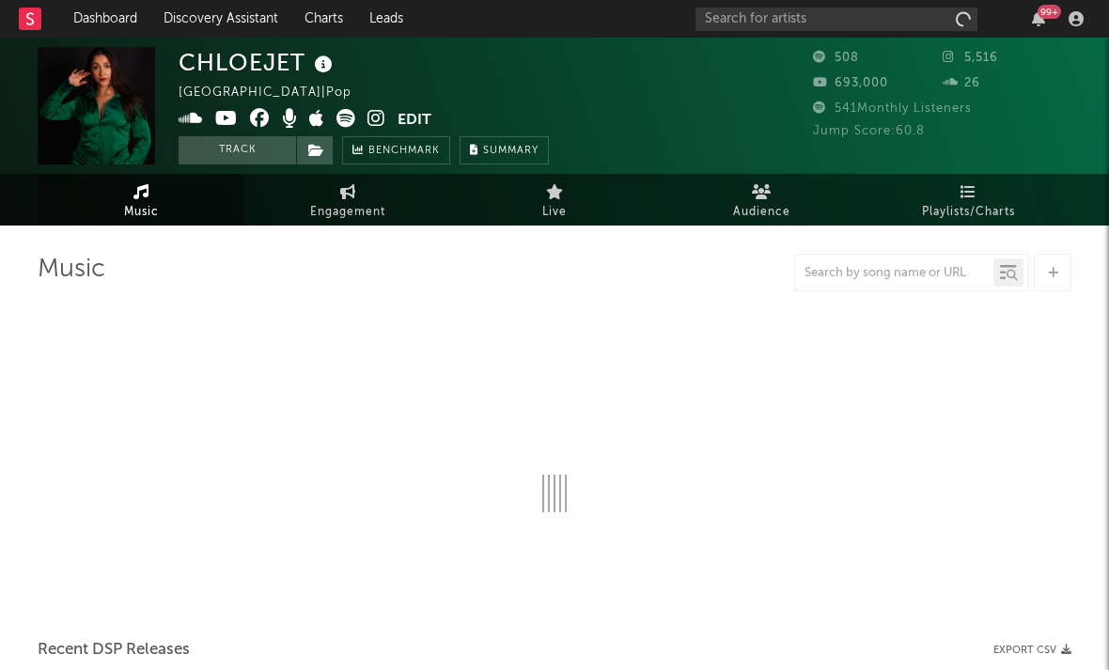
select select "1w"
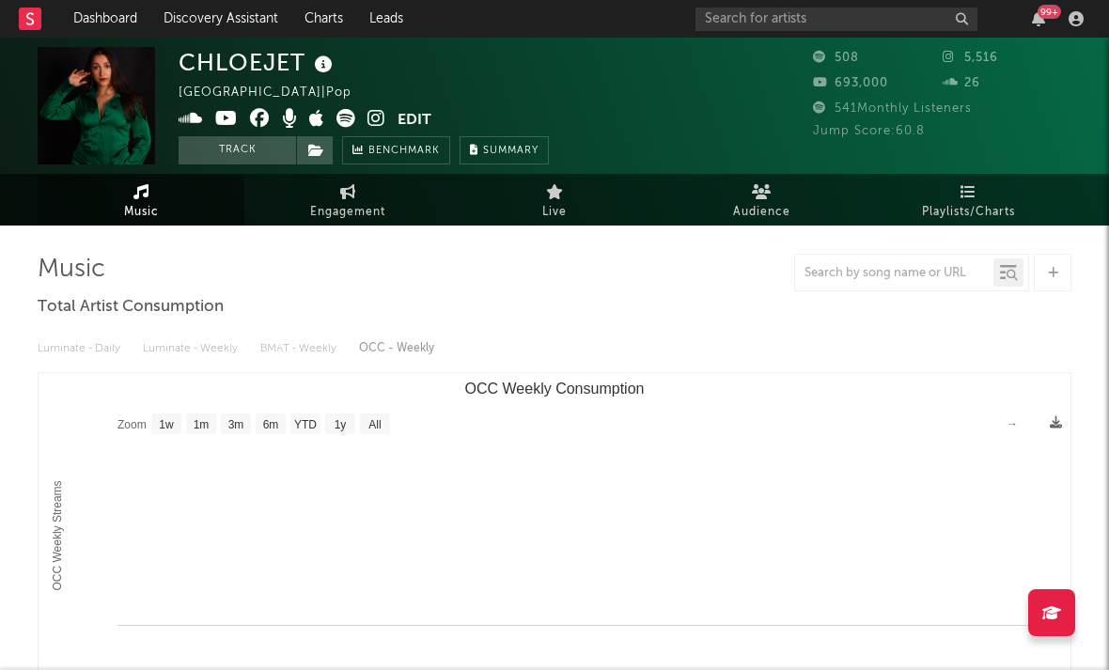
click at [381, 121] on icon at bounding box center [377, 118] width 18 height 19
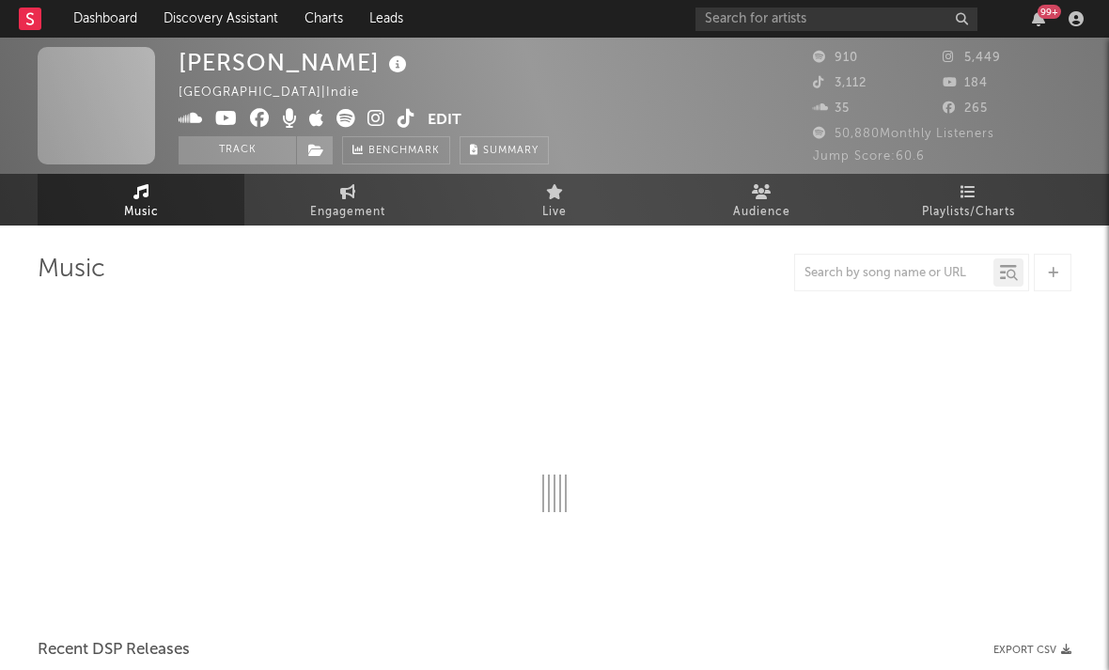
select select "1w"
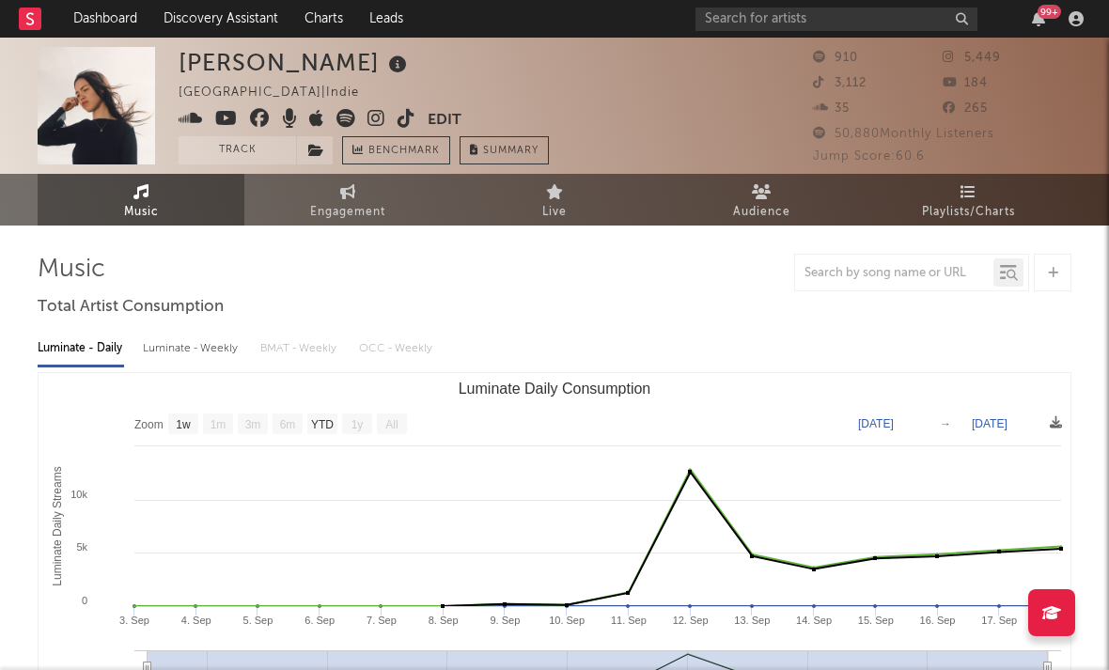
click at [368, 122] on icon at bounding box center [377, 118] width 18 height 19
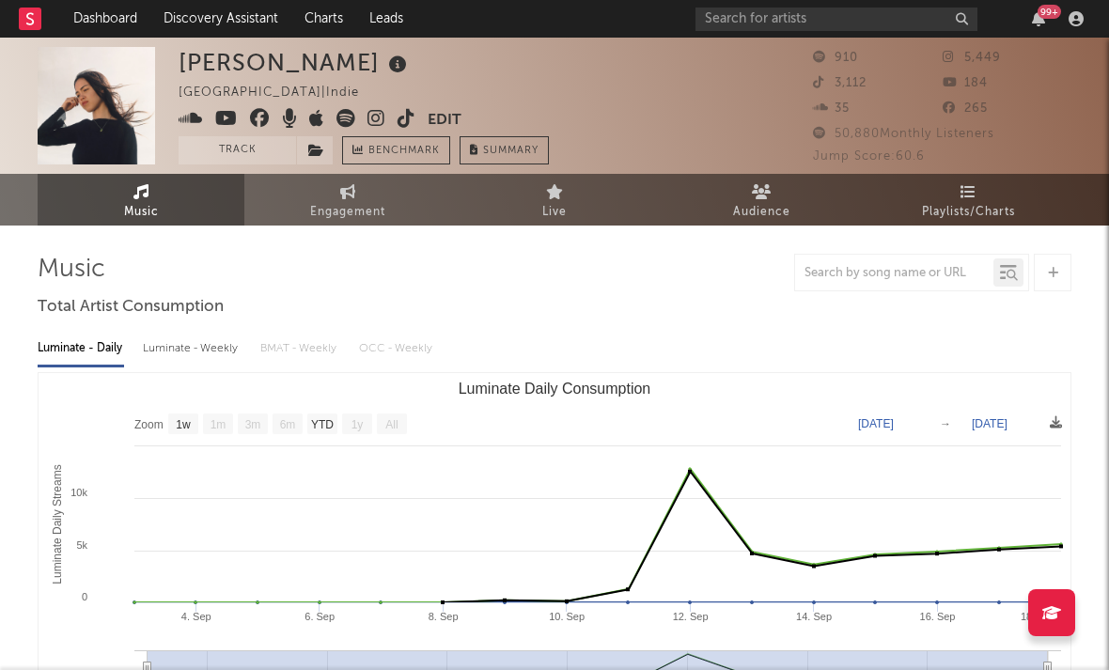
click at [372, 122] on icon at bounding box center [377, 118] width 18 height 19
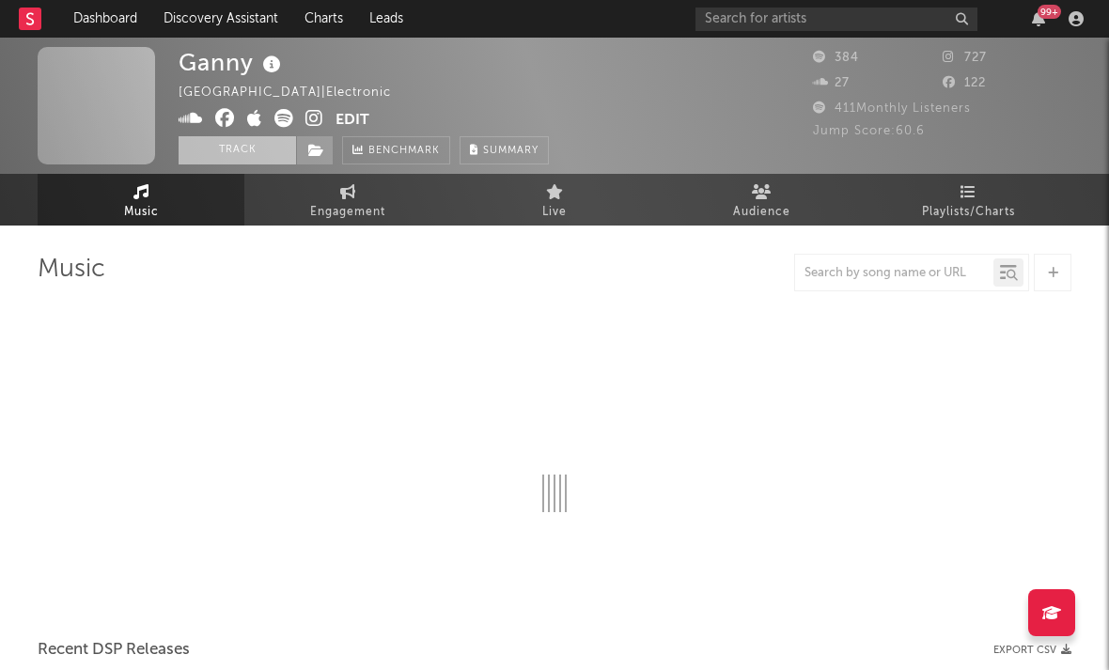
select select "1w"
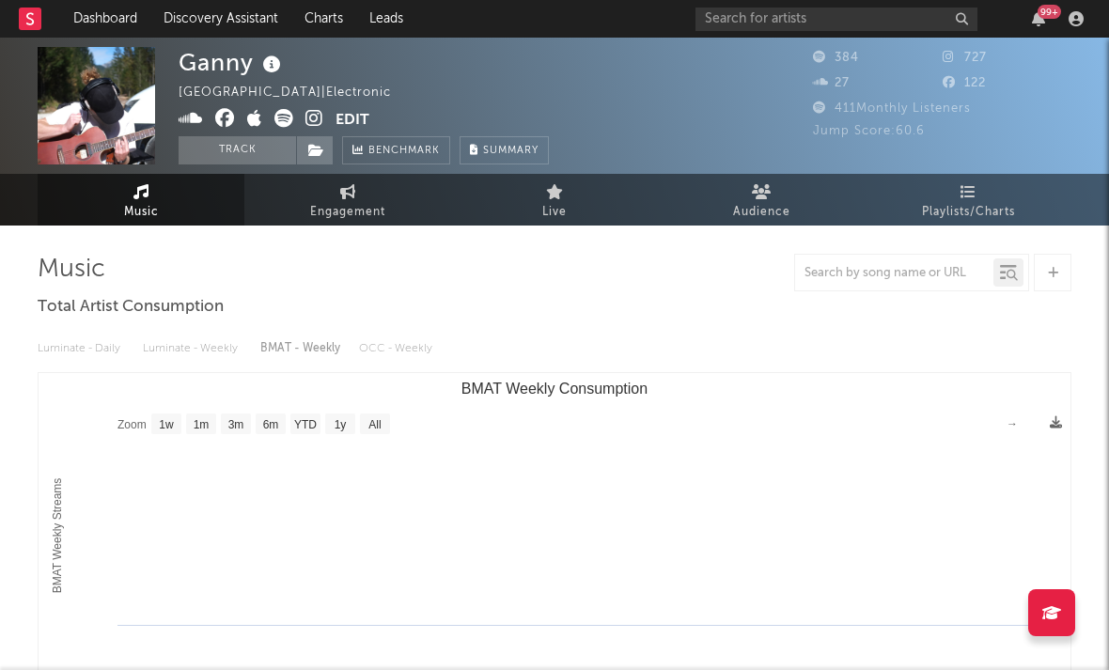
click at [309, 116] on icon at bounding box center [315, 118] width 18 height 19
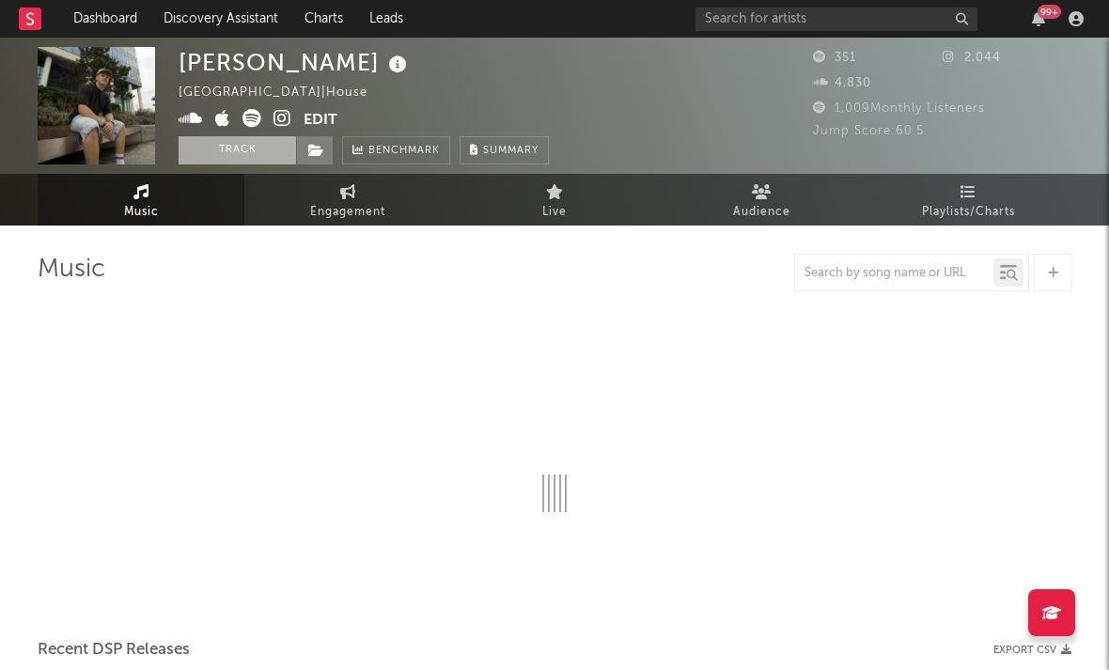
select select "1w"
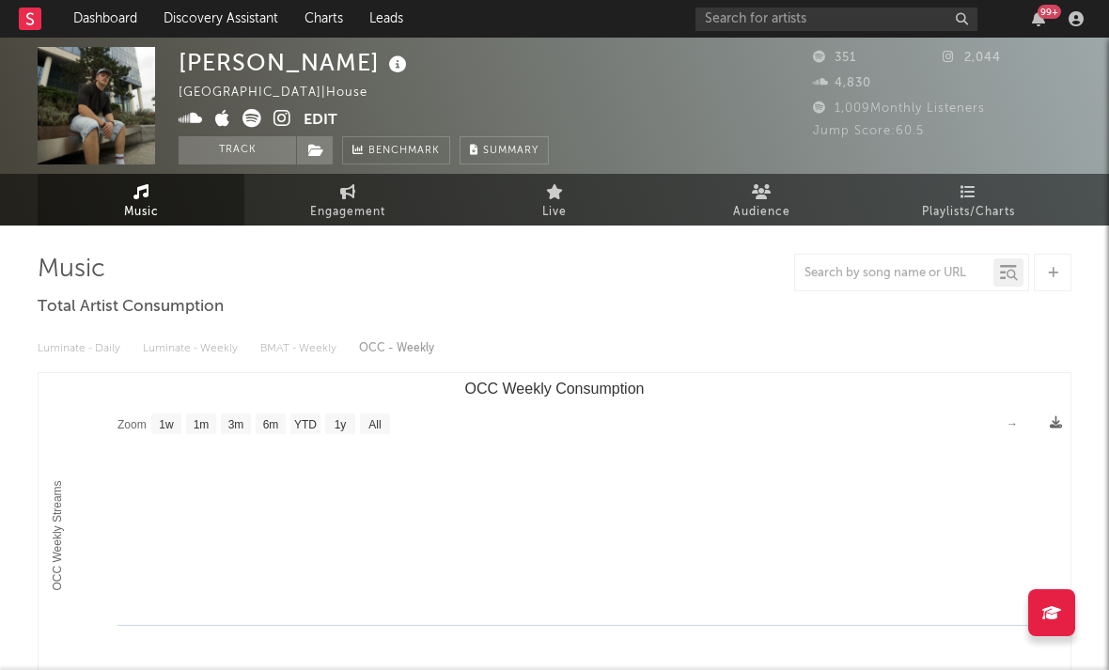
click at [276, 119] on icon at bounding box center [283, 118] width 18 height 19
click at [284, 122] on icon at bounding box center [283, 118] width 18 height 19
click at [285, 123] on icon at bounding box center [283, 118] width 18 height 19
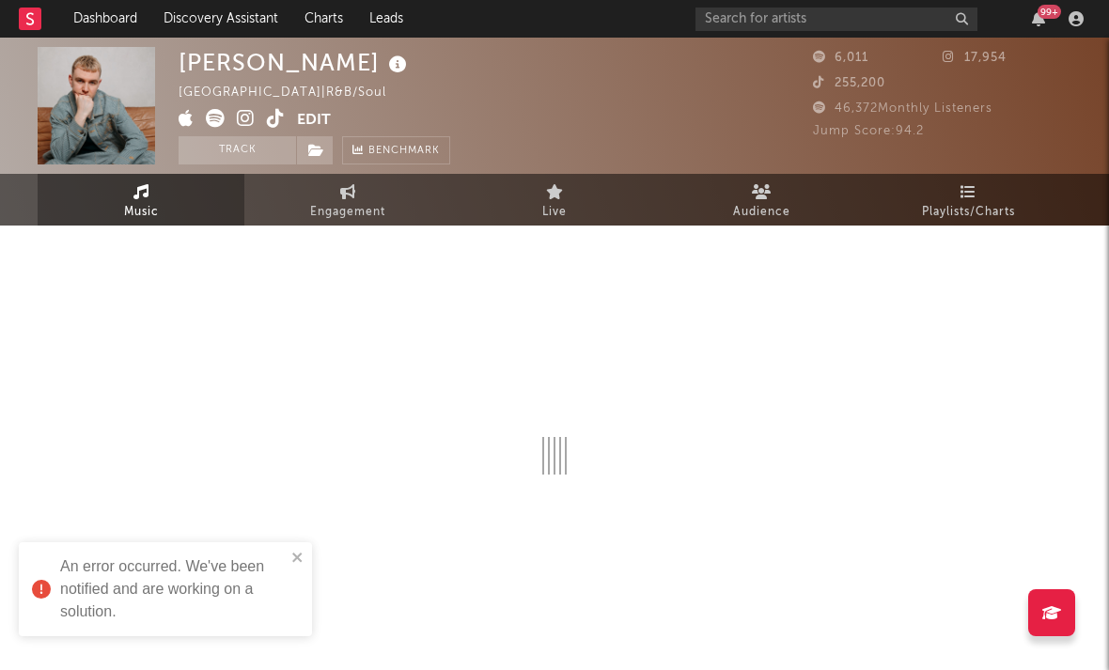
click at [253, 128] on icon at bounding box center [246, 118] width 18 height 19
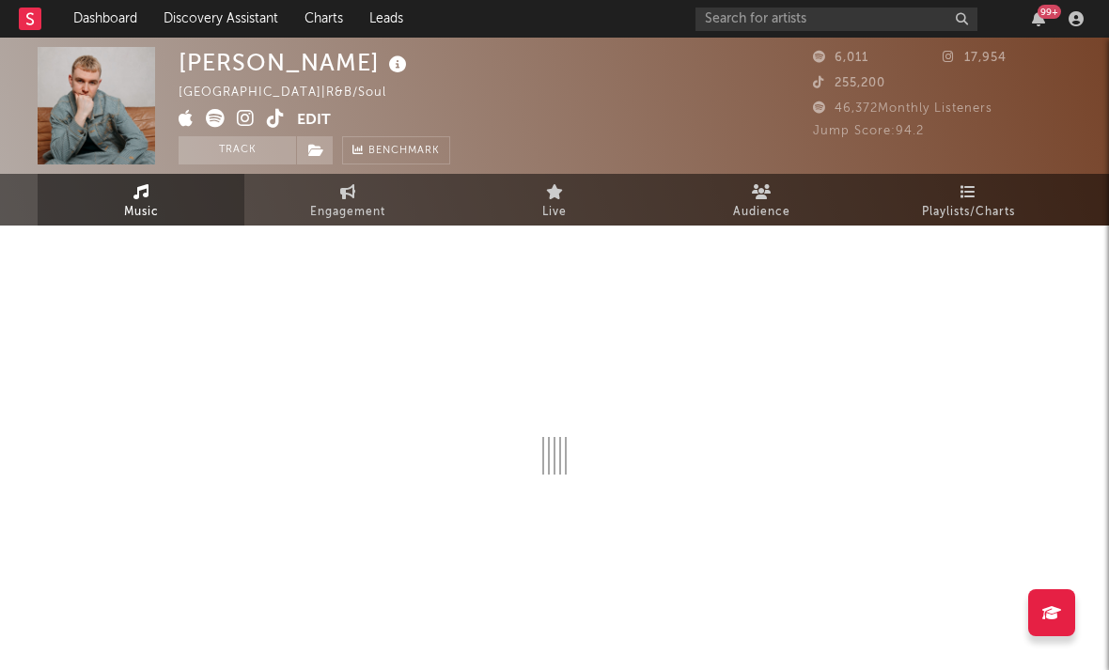
click at [186, 119] on icon at bounding box center [186, 118] width 15 height 19
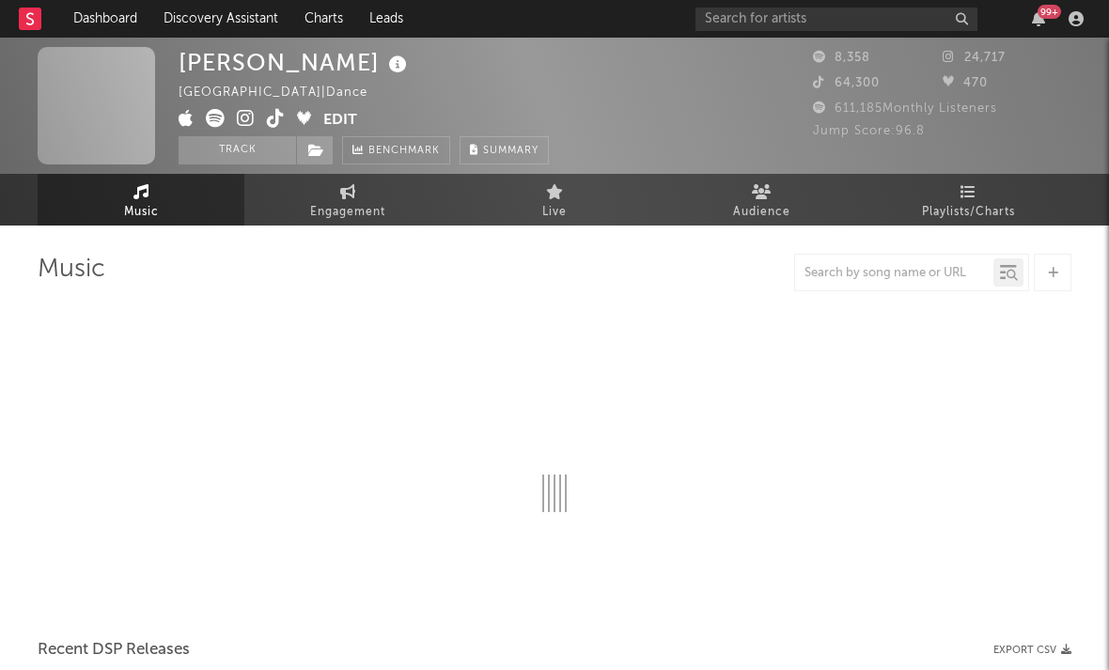
select select "1w"
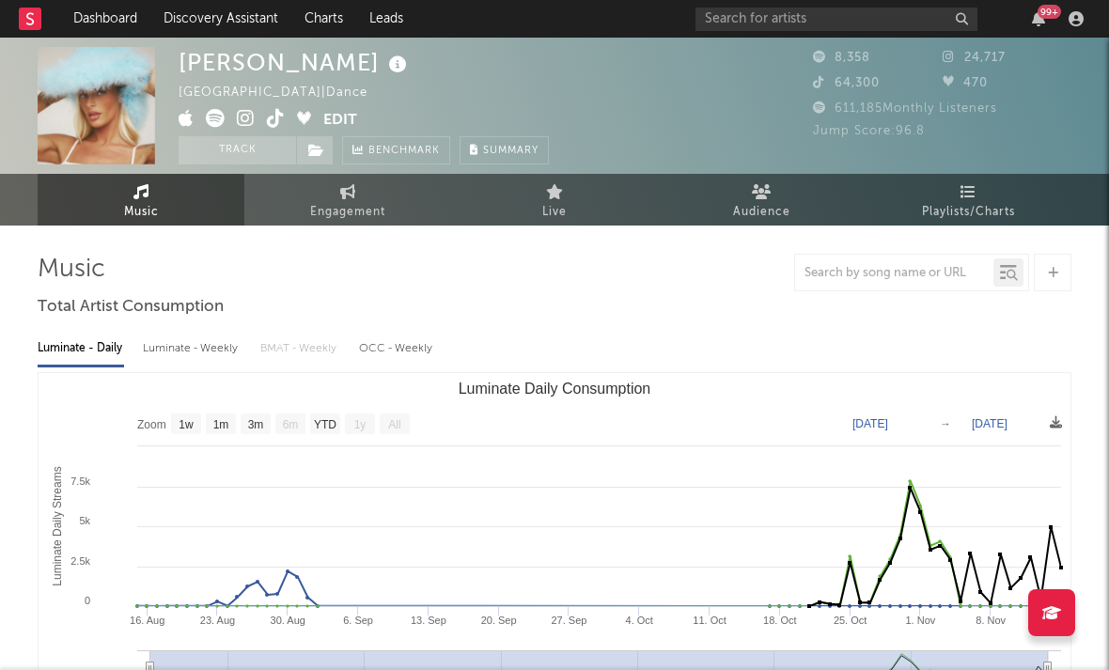
click at [244, 123] on icon at bounding box center [246, 118] width 18 height 19
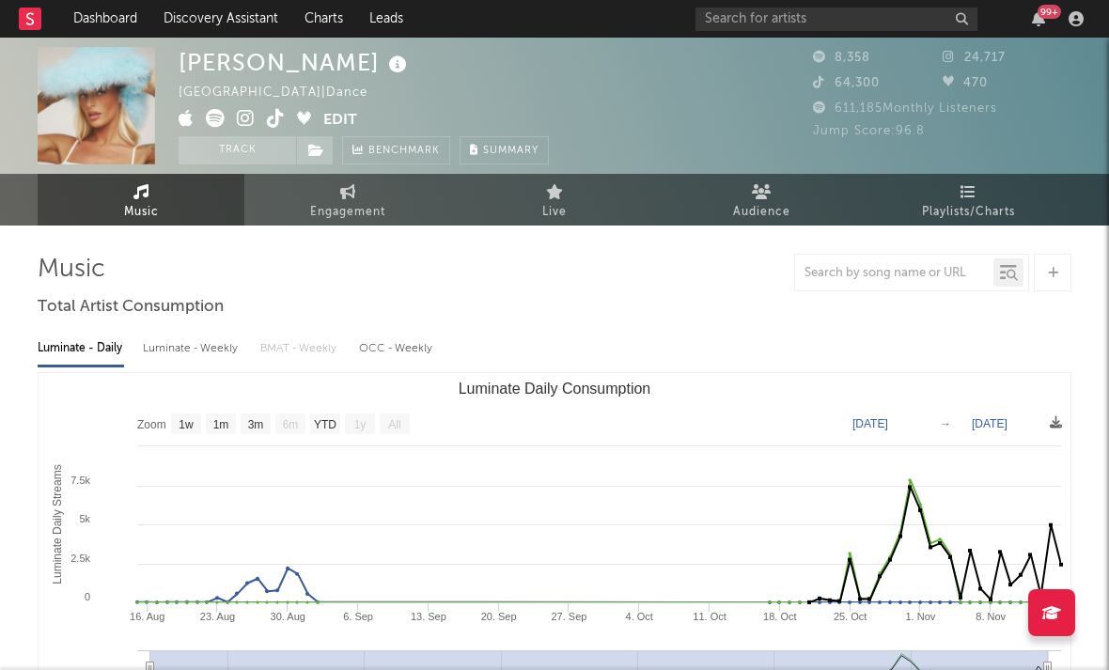
click at [252, 124] on icon at bounding box center [246, 118] width 18 height 19
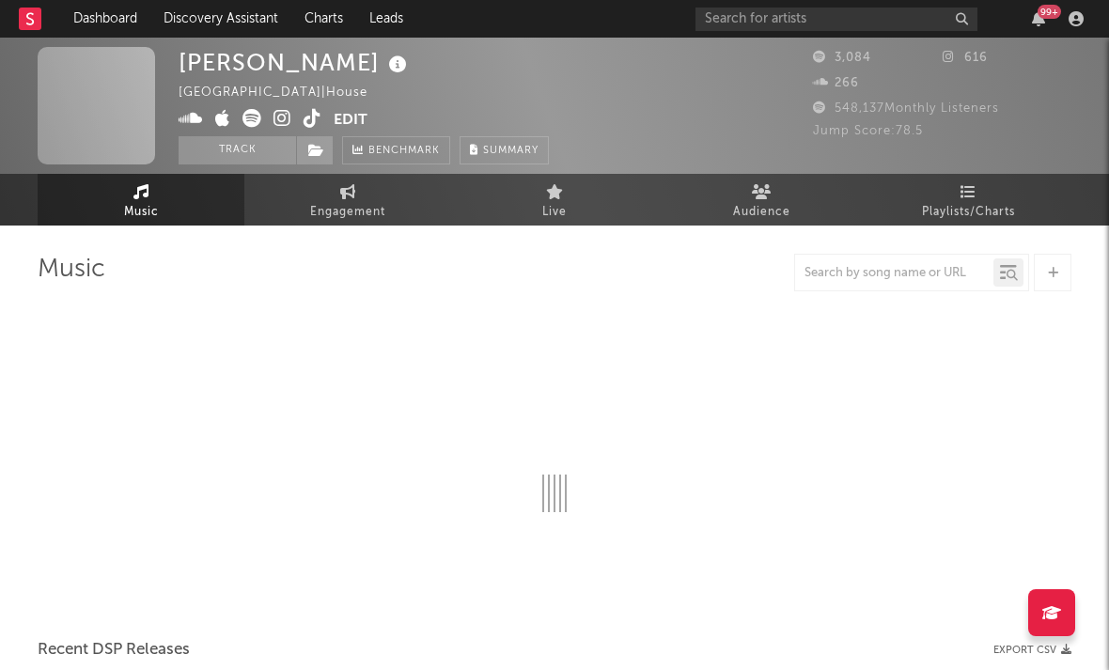
click at [284, 118] on icon at bounding box center [283, 118] width 18 height 19
select select "6m"
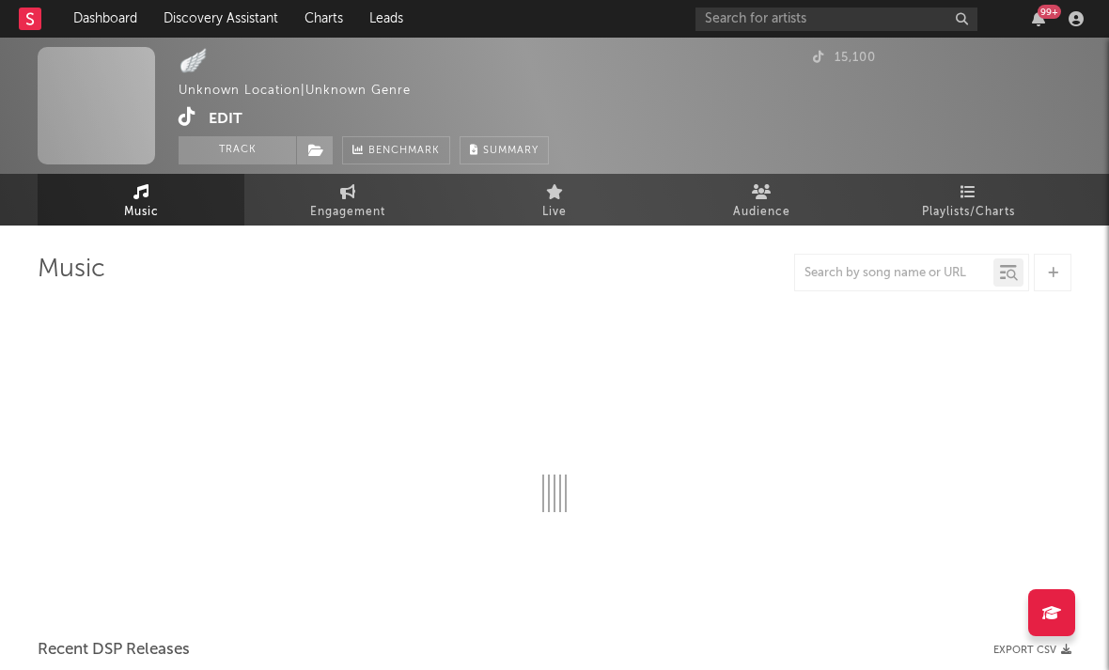
select select "1w"
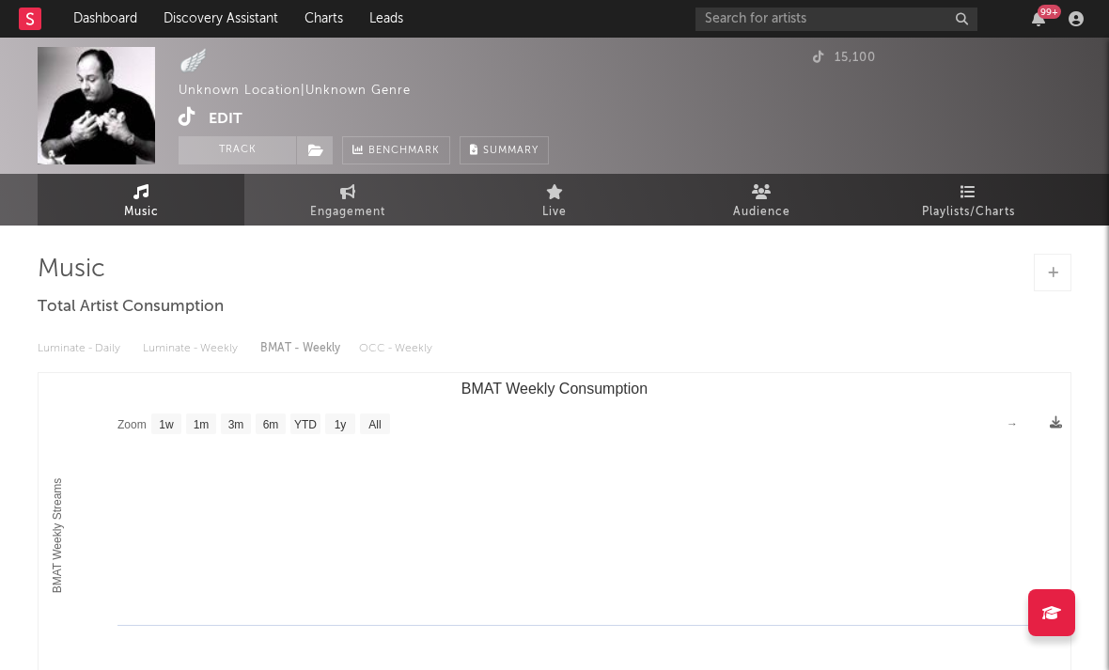
click at [187, 115] on icon at bounding box center [188, 116] width 18 height 19
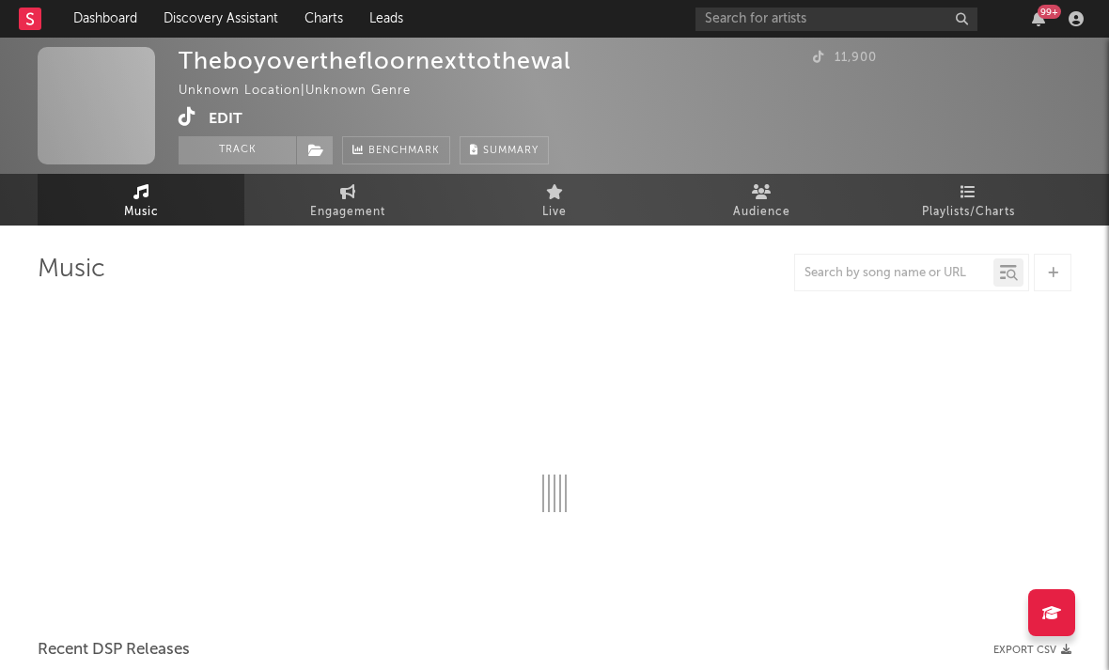
select select "1w"
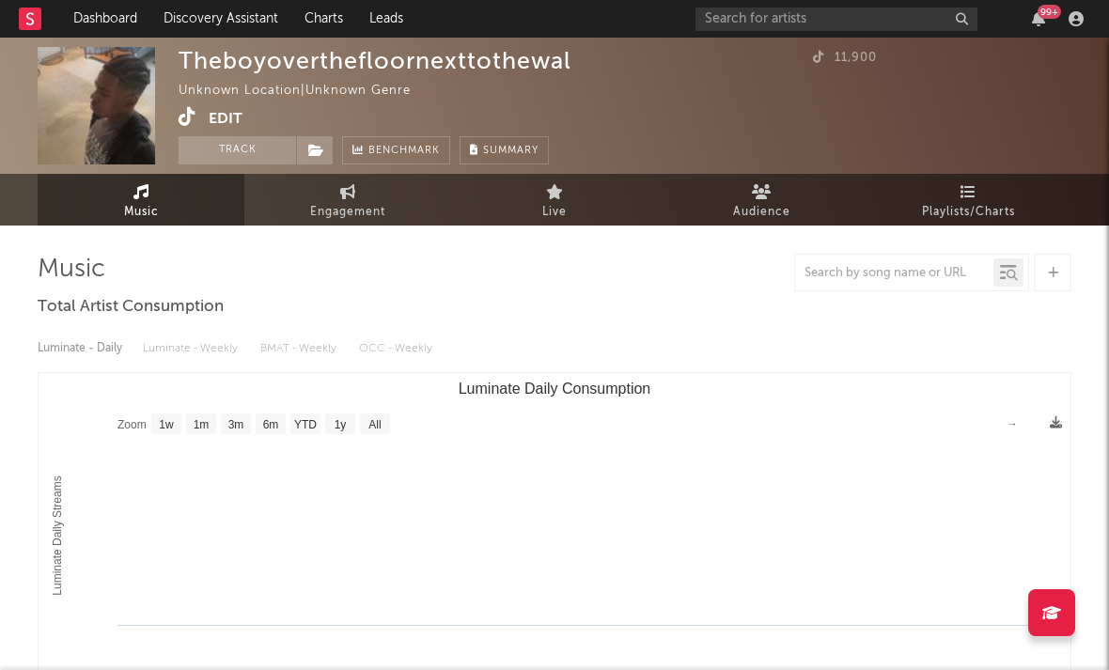
click at [188, 120] on icon at bounding box center [188, 116] width 18 height 19
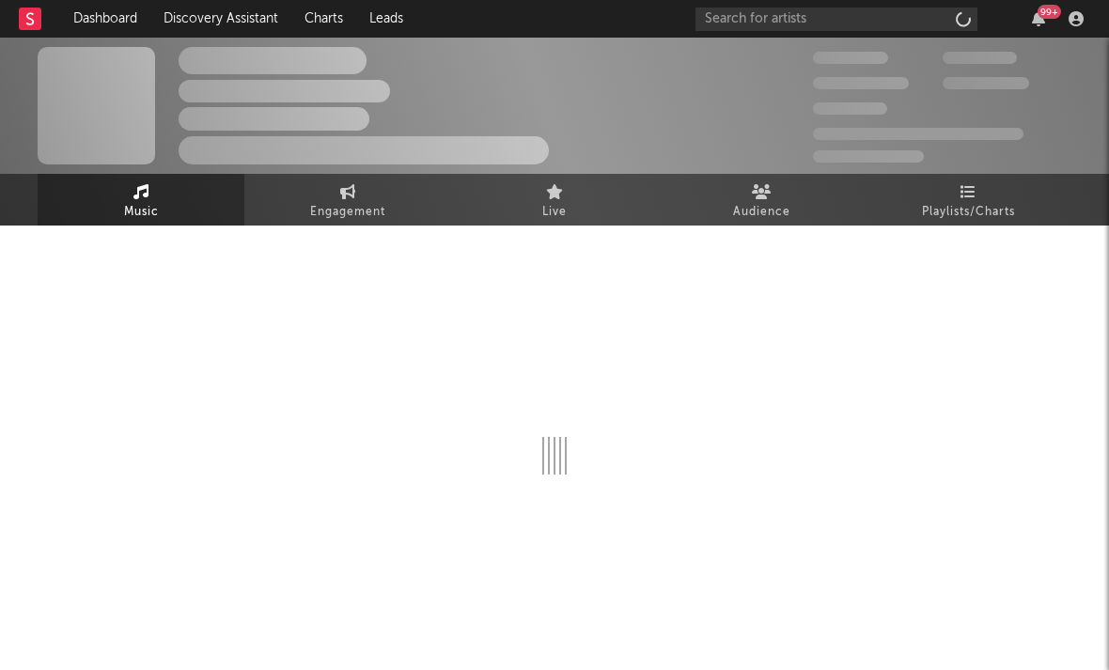
select select "1w"
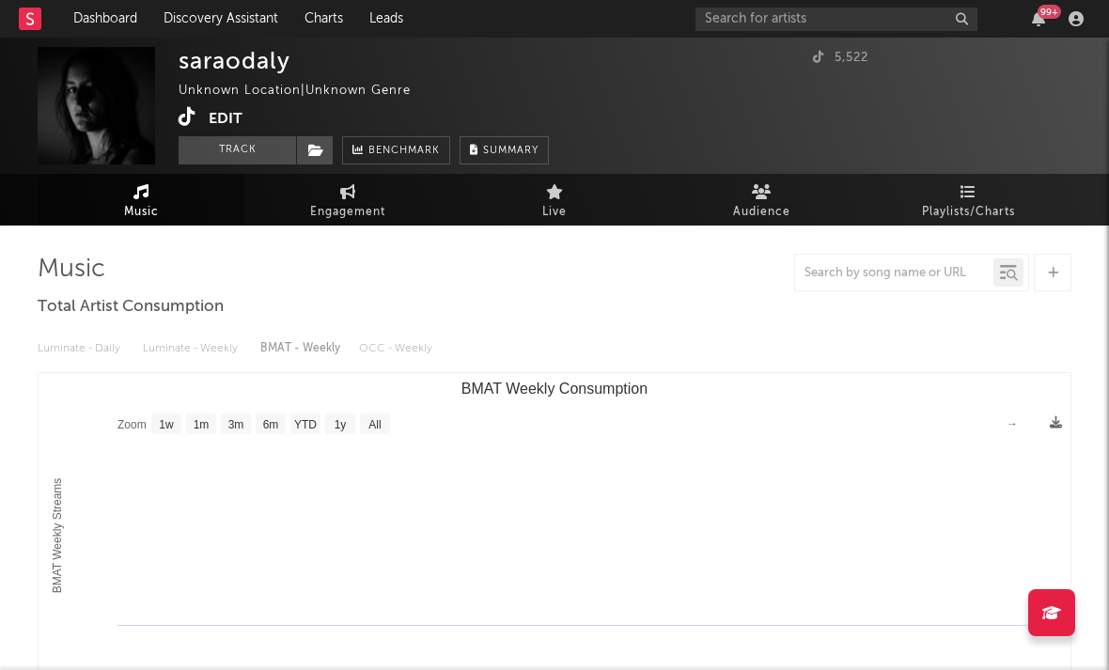
click at [181, 114] on icon at bounding box center [188, 116] width 18 height 19
